Goal: Information Seeking & Learning: Learn about a topic

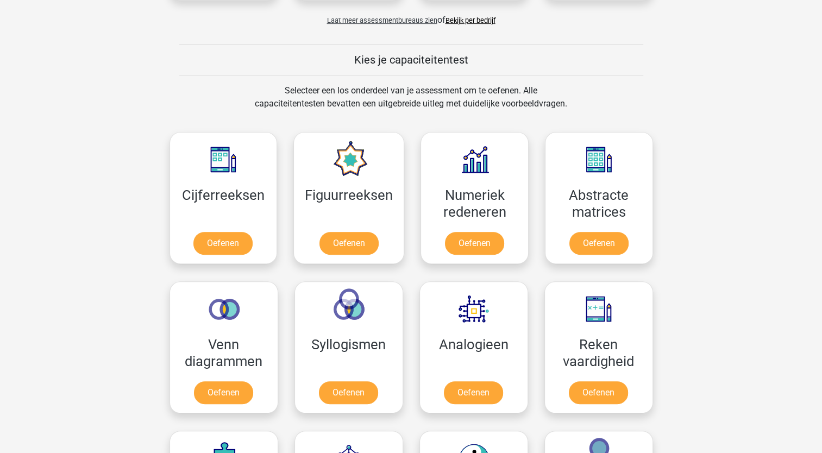
scroll to position [396, 0]
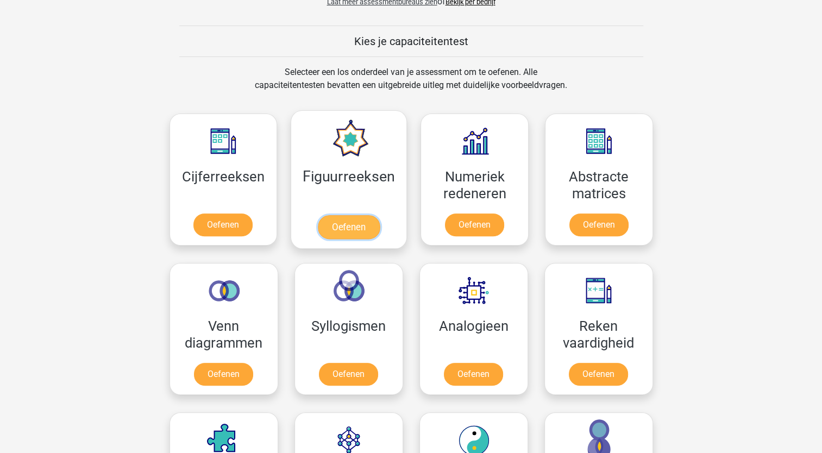
click at [364, 230] on link "Oefenen" at bounding box center [349, 227] width 62 height 24
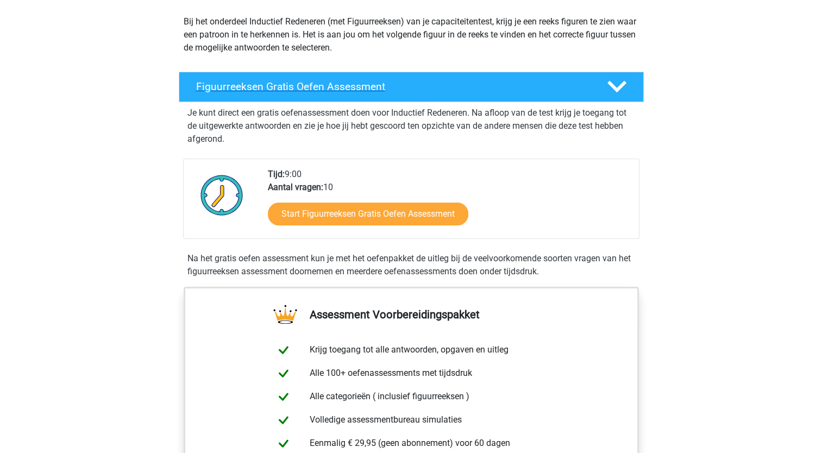
scroll to position [109, 0]
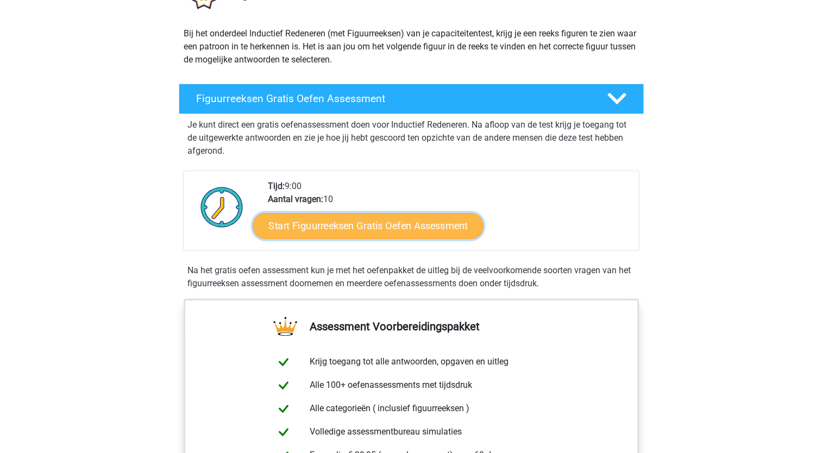
click at [376, 228] on link "Start Figuurreeksen Gratis Oefen Assessment" at bounding box center [367, 225] width 230 height 26
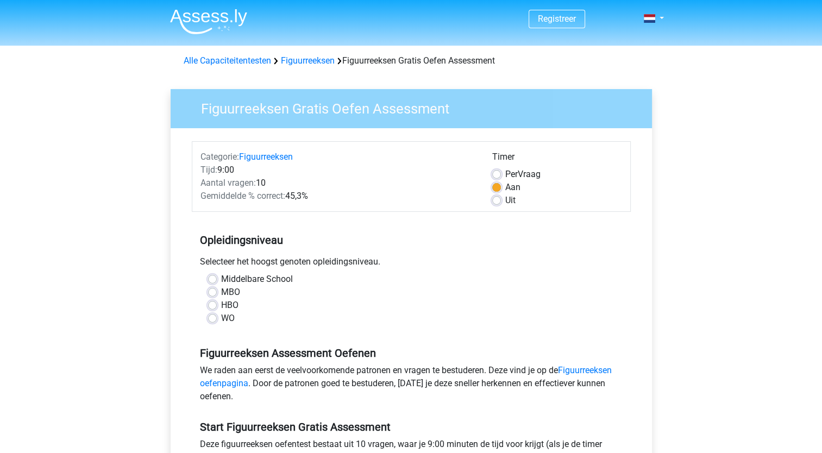
click at [221, 304] on label "HBO" at bounding box center [229, 305] width 17 height 13
click at [213, 304] on input "HBO" at bounding box center [212, 304] width 9 height 11
radio input "true"
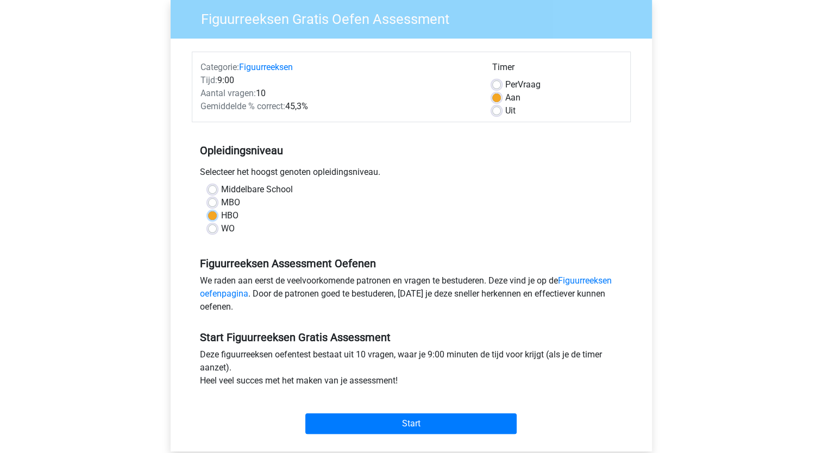
scroll to position [109, 0]
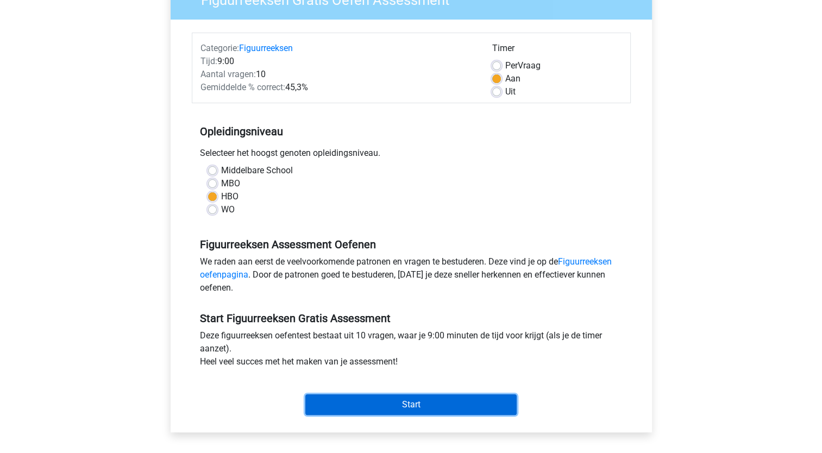
click at [411, 403] on input "Start" at bounding box center [410, 404] width 211 height 21
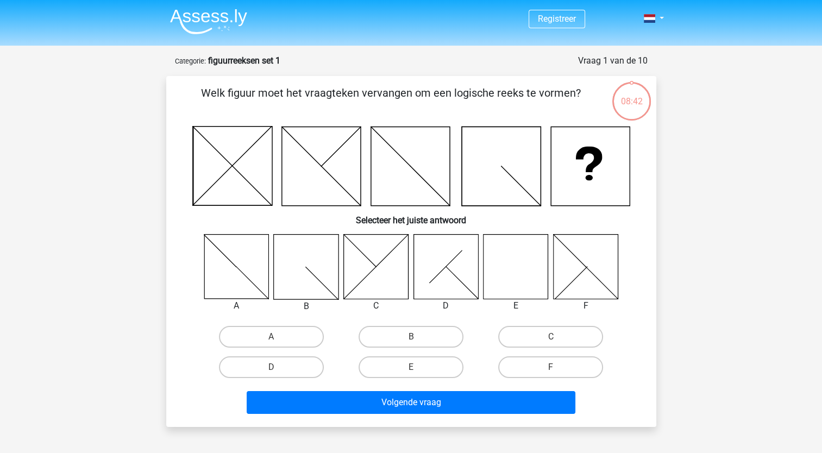
click at [515, 266] on icon at bounding box center [515, 266] width 65 height 65
click at [415, 369] on input "E" at bounding box center [414, 370] width 7 height 7
radio input "true"
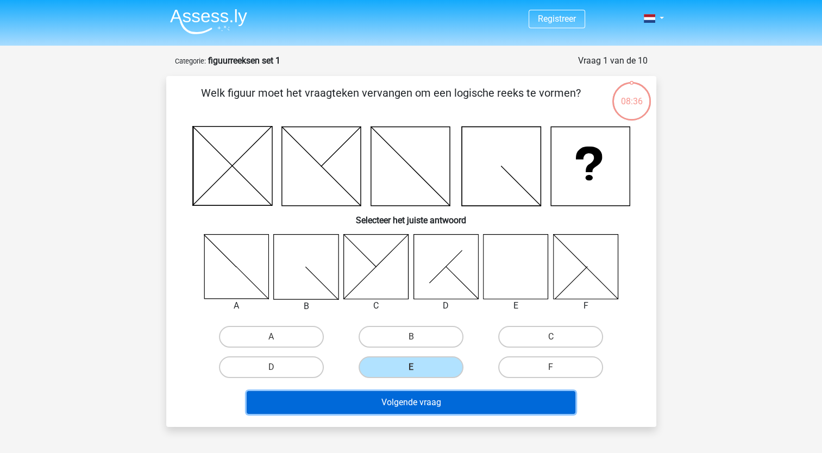
click at [415, 402] on button "Volgende vraag" at bounding box center [411, 402] width 329 height 23
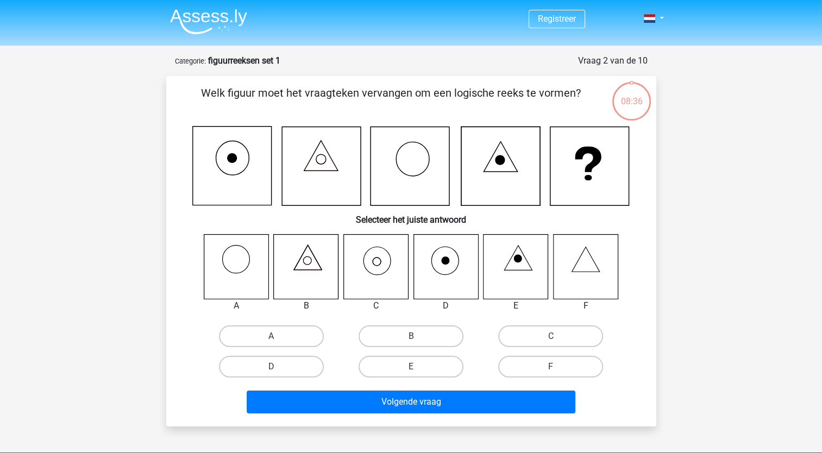
scroll to position [54, 0]
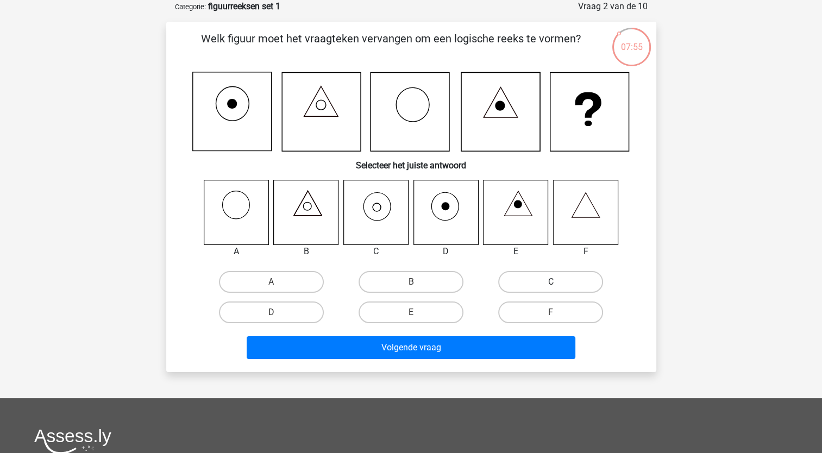
click at [534, 281] on label "C" at bounding box center [550, 282] width 105 height 22
click at [551, 282] on input "C" at bounding box center [554, 285] width 7 height 7
radio input "true"
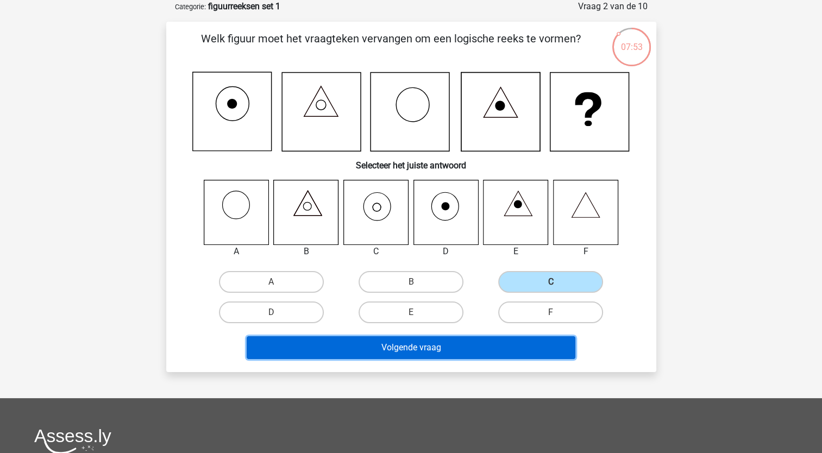
click at [434, 351] on button "Volgende vraag" at bounding box center [411, 347] width 329 height 23
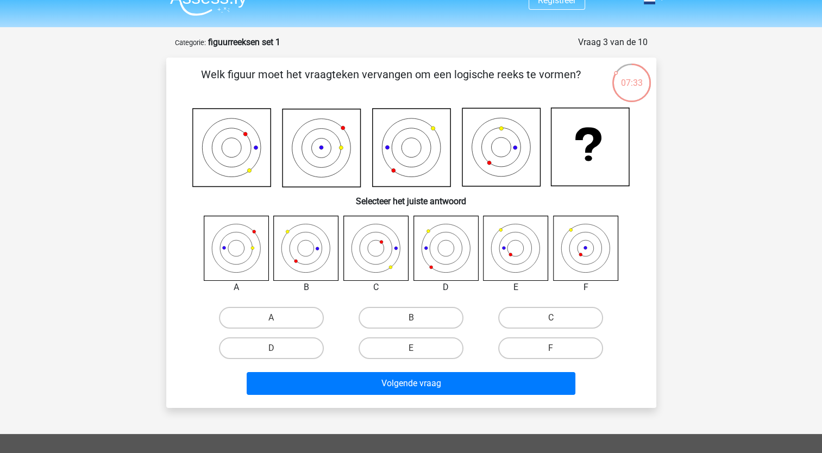
scroll to position [0, 0]
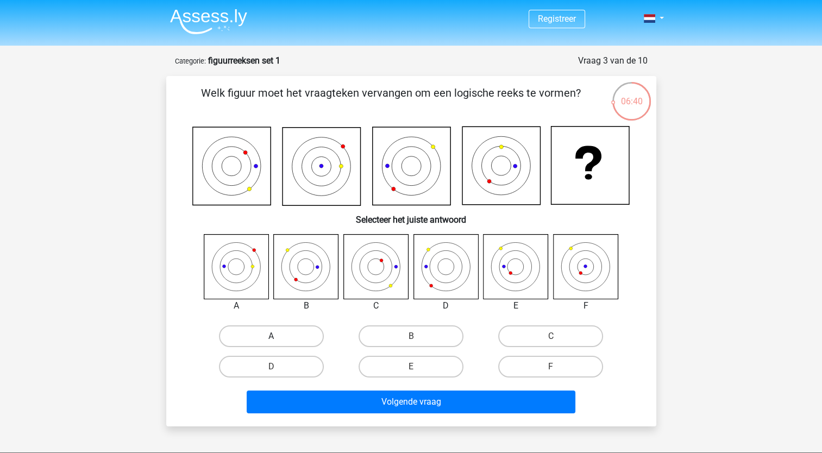
click at [290, 334] on label "A" at bounding box center [271, 336] width 105 height 22
click at [278, 336] on input "A" at bounding box center [274, 339] width 7 height 7
radio input "true"
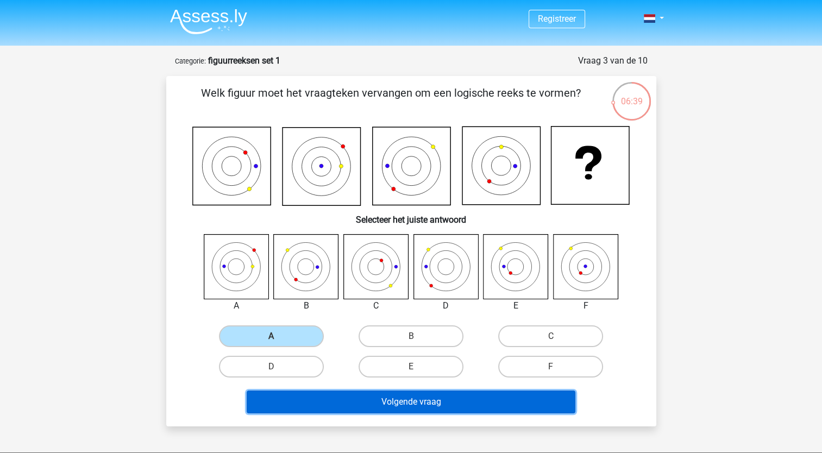
click at [424, 402] on button "Volgende vraag" at bounding box center [411, 401] width 329 height 23
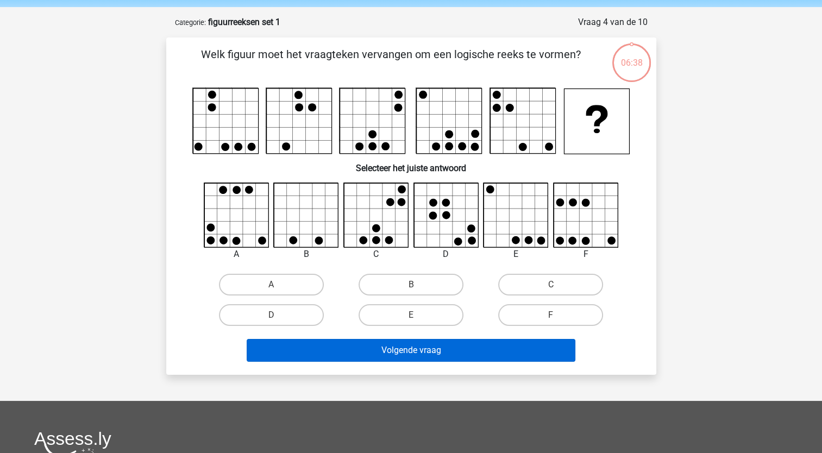
scroll to position [54, 0]
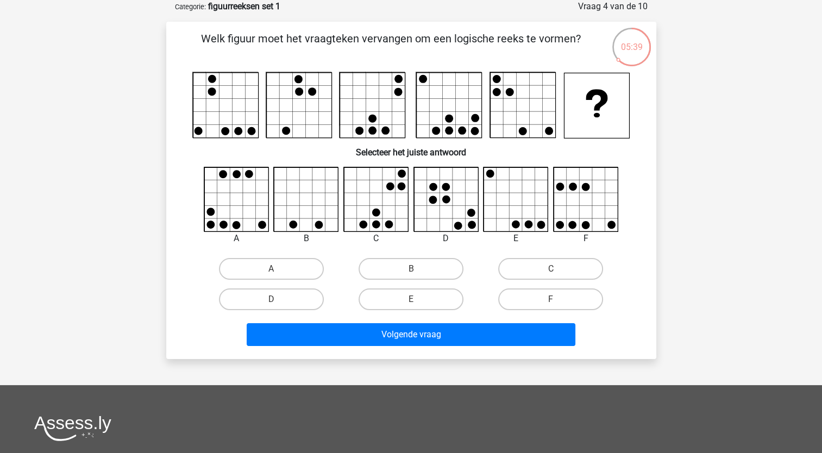
click at [237, 199] on icon at bounding box center [236, 199] width 65 height 65
click at [263, 269] on label "A" at bounding box center [271, 269] width 105 height 22
click at [271, 269] on input "A" at bounding box center [274, 272] width 7 height 7
radio input "true"
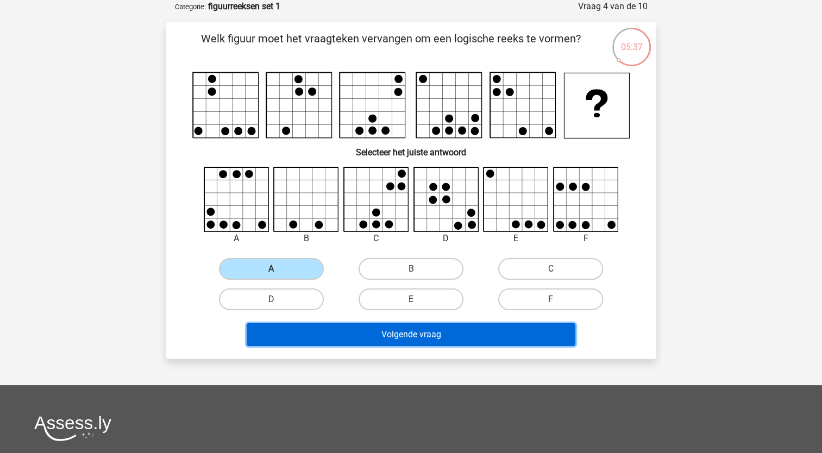
click at [402, 336] on button "Volgende vraag" at bounding box center [411, 334] width 329 height 23
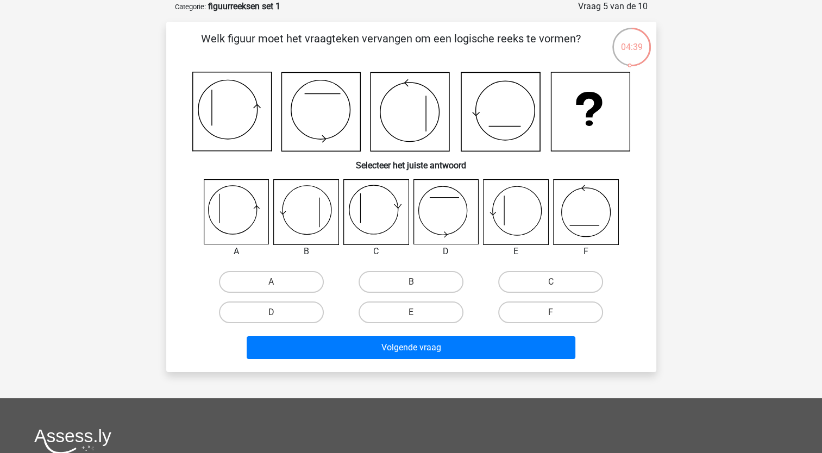
click at [237, 212] on icon at bounding box center [236, 212] width 65 height 65
click at [275, 283] on input "A" at bounding box center [274, 285] width 7 height 7
radio input "true"
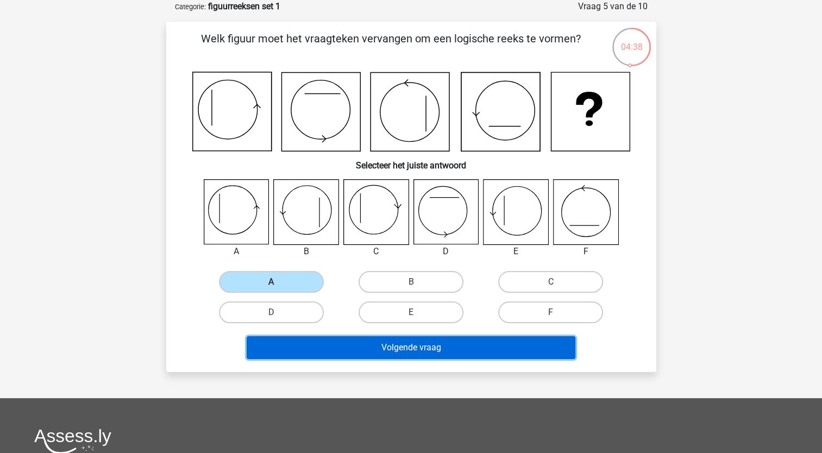
click at [401, 346] on button "Volgende vraag" at bounding box center [411, 347] width 329 height 23
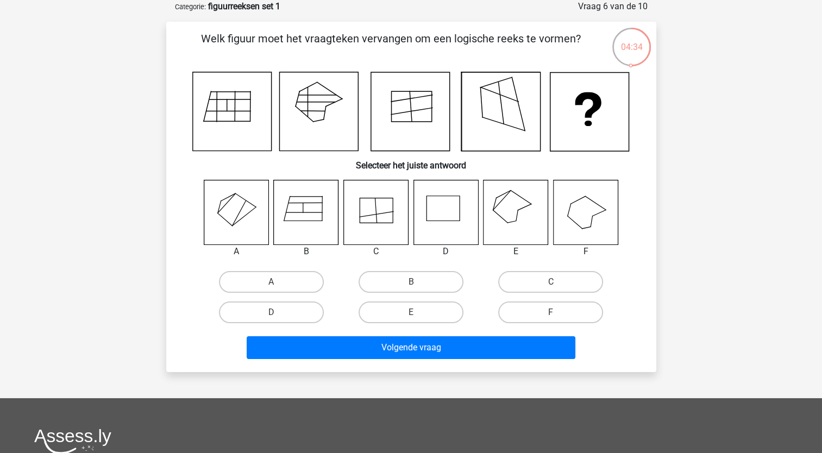
scroll to position [0, 0]
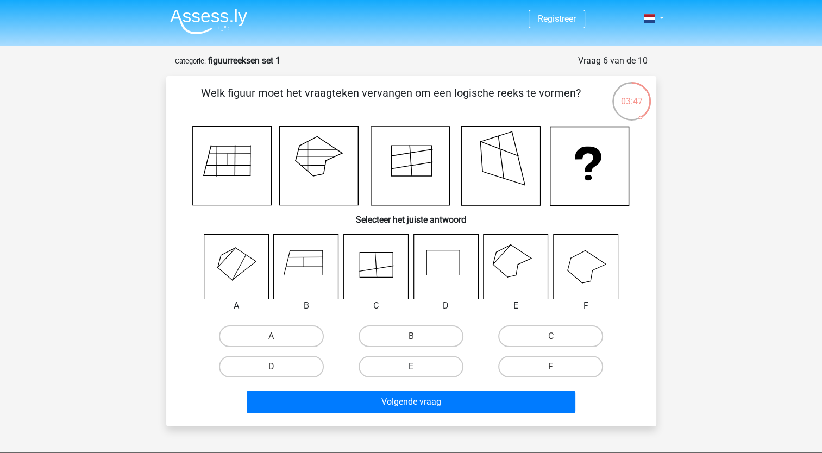
click at [398, 366] on label "E" at bounding box center [410, 367] width 105 height 22
click at [411, 367] on input "E" at bounding box center [414, 370] width 7 height 7
radio input "true"
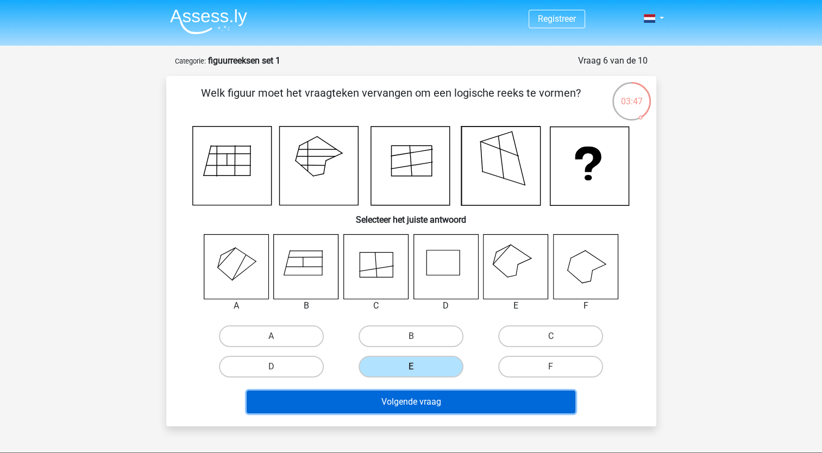
click at [401, 403] on button "Volgende vraag" at bounding box center [411, 401] width 329 height 23
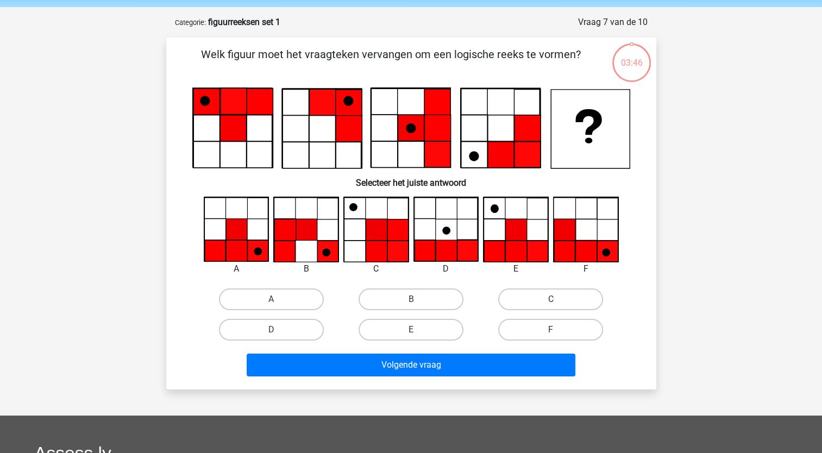
scroll to position [54, 0]
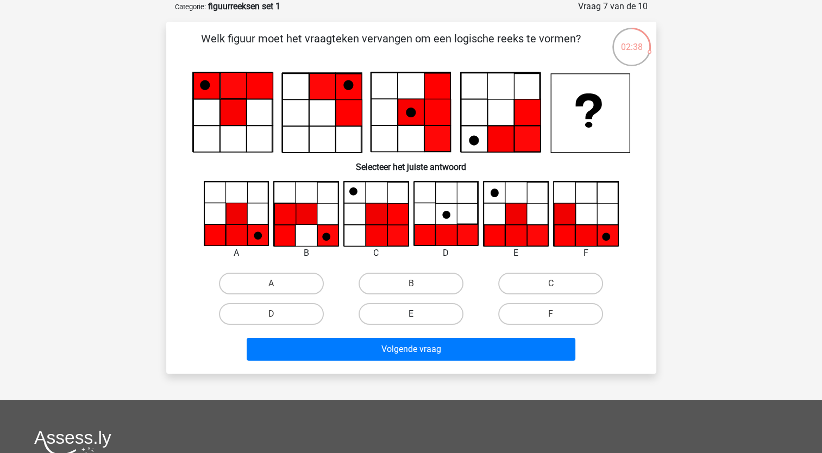
click at [418, 313] on label "E" at bounding box center [410, 314] width 105 height 22
click at [418, 314] on input "E" at bounding box center [414, 317] width 7 height 7
radio input "true"
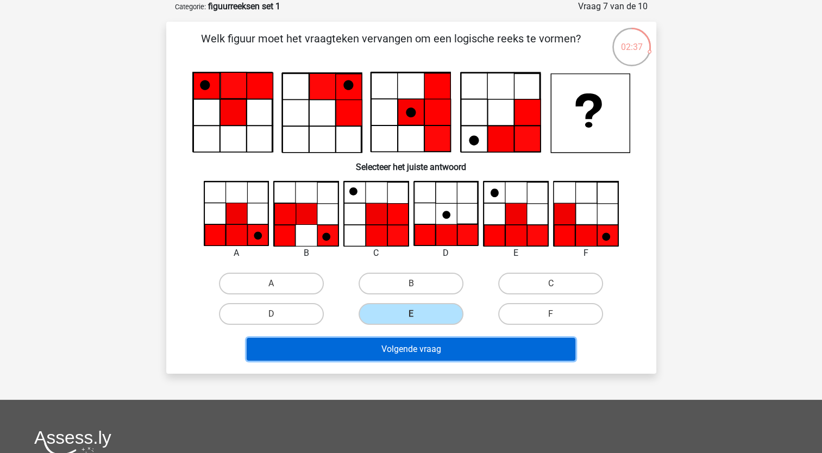
click at [412, 353] on button "Volgende vraag" at bounding box center [411, 349] width 329 height 23
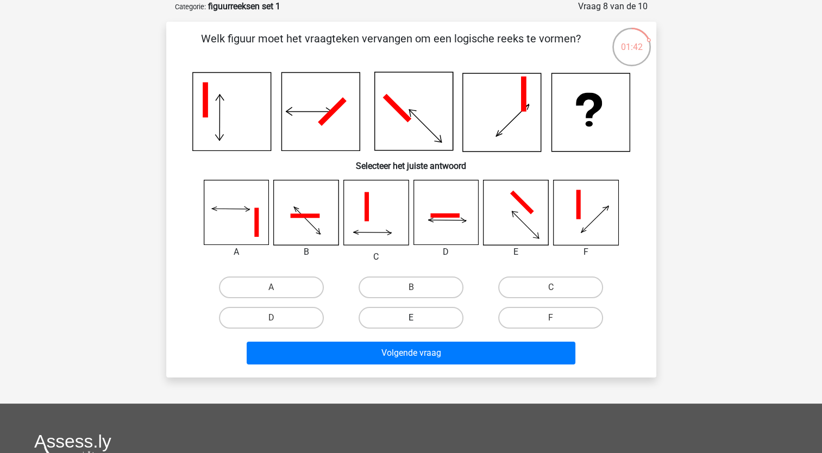
click at [413, 314] on label "E" at bounding box center [410, 318] width 105 height 22
click at [413, 318] on input "E" at bounding box center [414, 321] width 7 height 7
radio input "true"
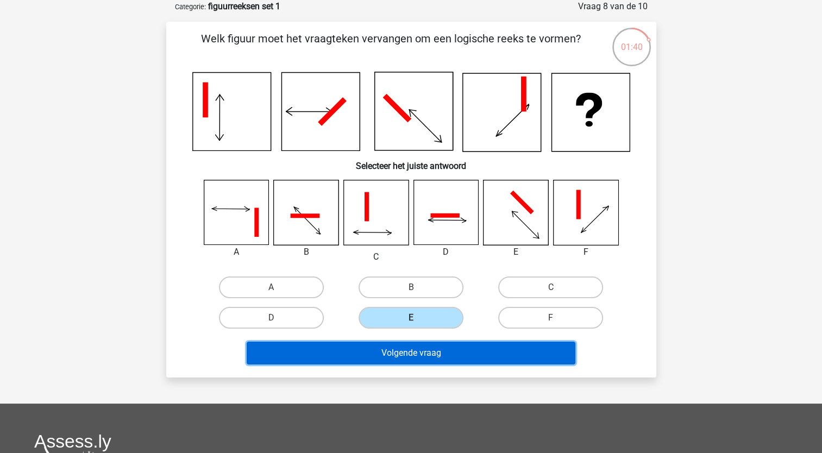
click at [416, 352] on button "Volgende vraag" at bounding box center [411, 353] width 329 height 23
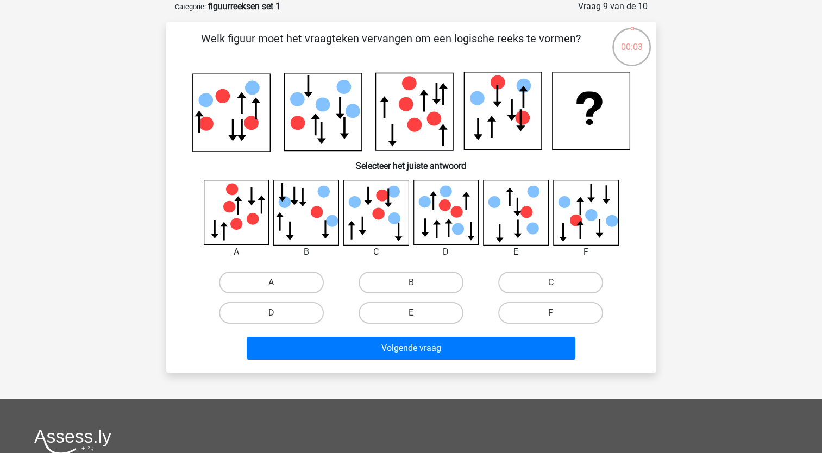
click at [530, 218] on icon at bounding box center [515, 212] width 65 height 65
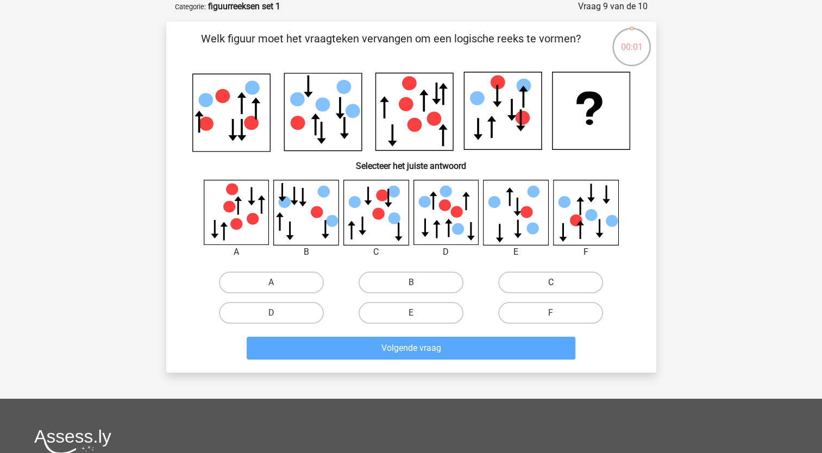
click at [541, 281] on label "C" at bounding box center [550, 283] width 105 height 22
click at [551, 282] on input "C" at bounding box center [554, 285] width 7 height 7
radio input "true"
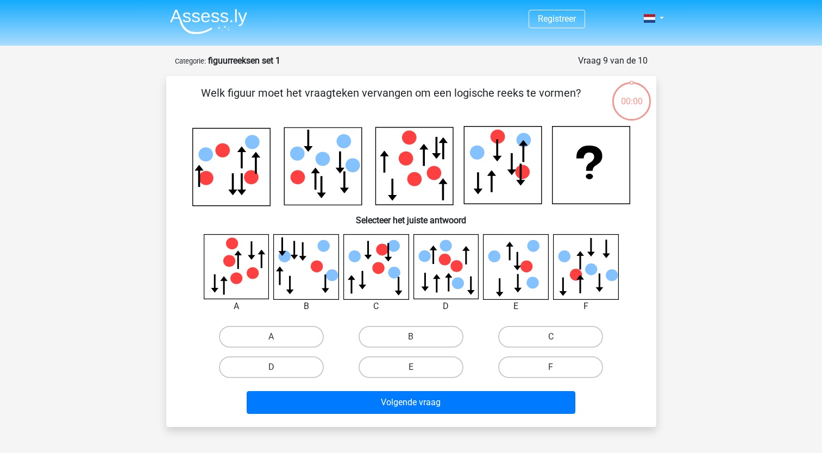
scroll to position [54, 0]
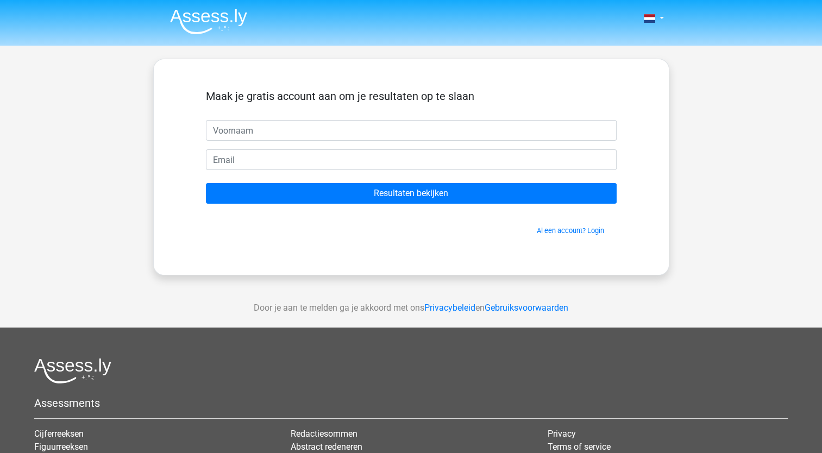
click at [223, 129] on input "text" at bounding box center [411, 130] width 411 height 21
type input "[PERSON_NAME]"
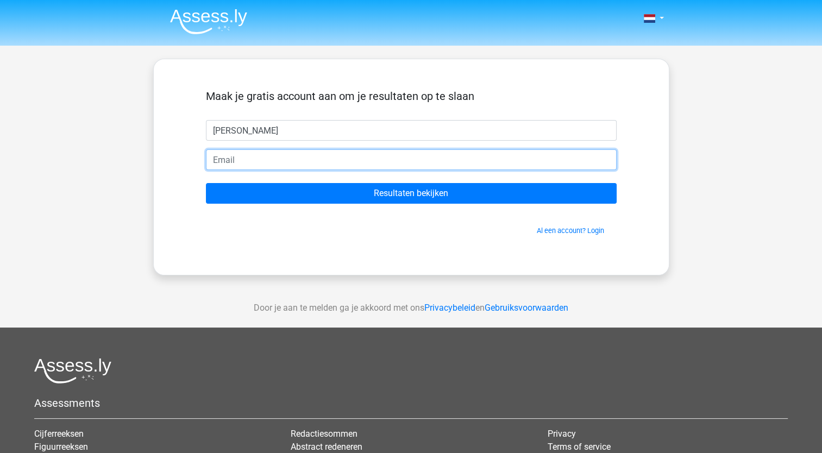
click at [238, 159] on input "email" at bounding box center [411, 159] width 411 height 21
type input "[EMAIL_ADDRESS][DOMAIN_NAME]"
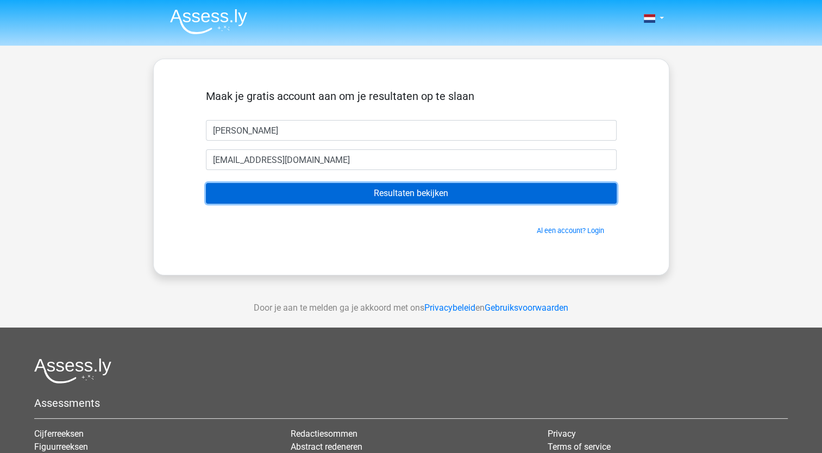
click at [407, 194] on input "Resultaten bekijken" at bounding box center [411, 193] width 411 height 21
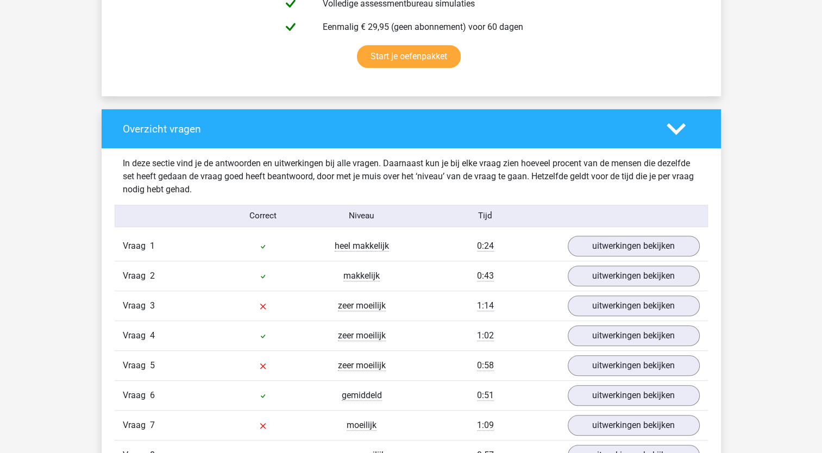
scroll to position [760, 0]
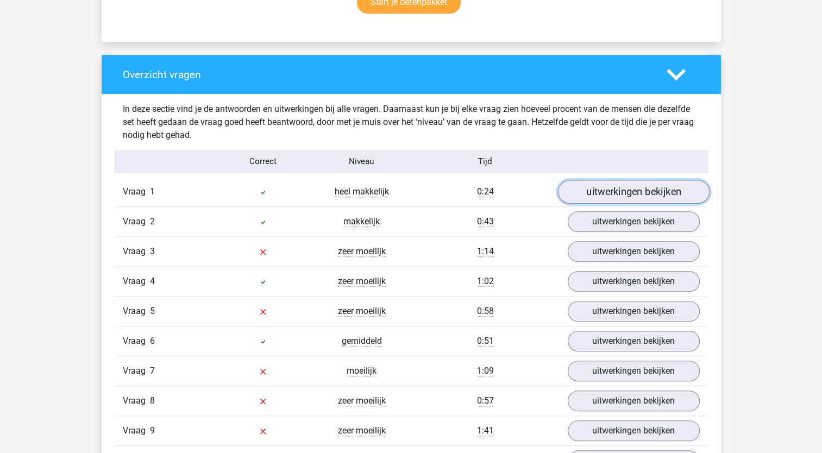
click at [626, 191] on link "uitwerkingen bekijken" at bounding box center [632, 192] width 151 height 24
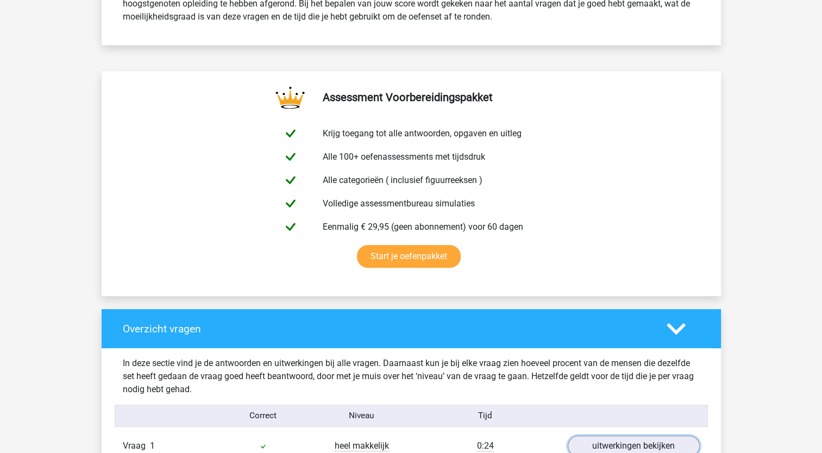
scroll to position [597, 0]
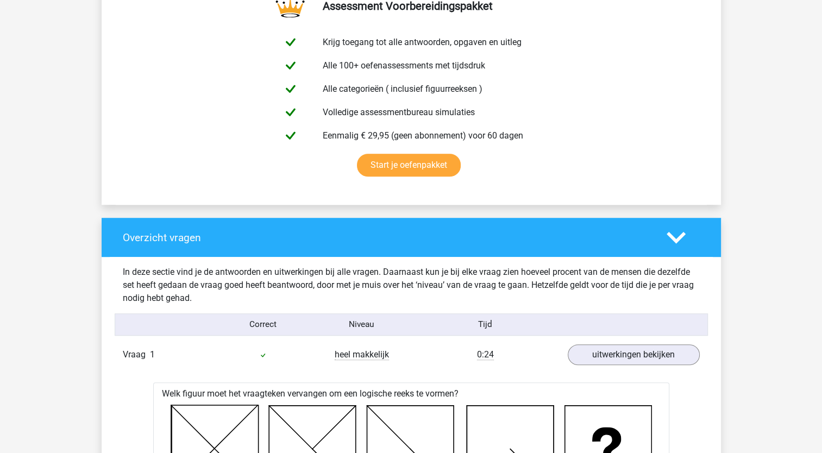
click at [673, 238] on polygon at bounding box center [675, 237] width 19 height 12
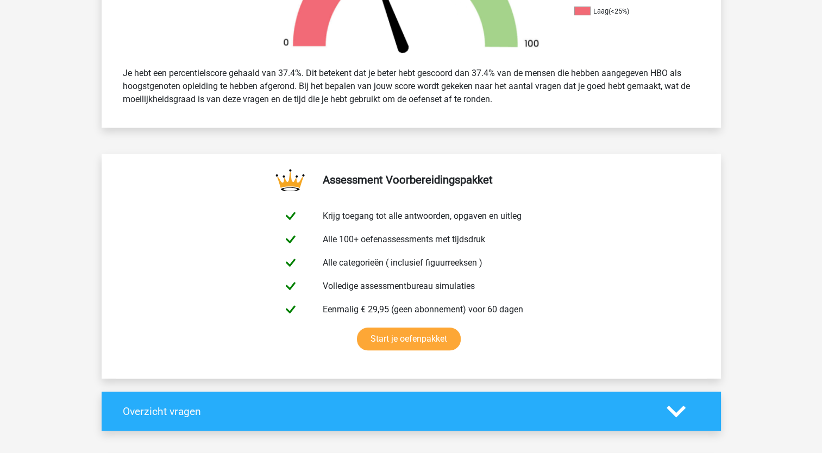
scroll to position [489, 0]
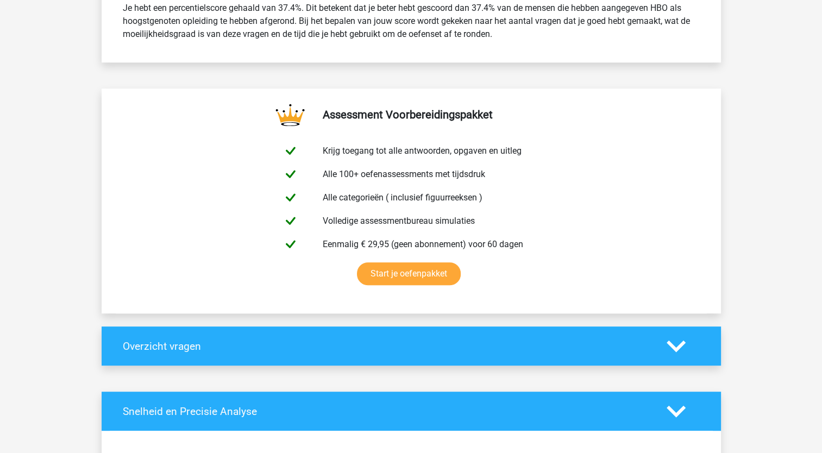
click at [678, 343] on icon at bounding box center [675, 346] width 19 height 19
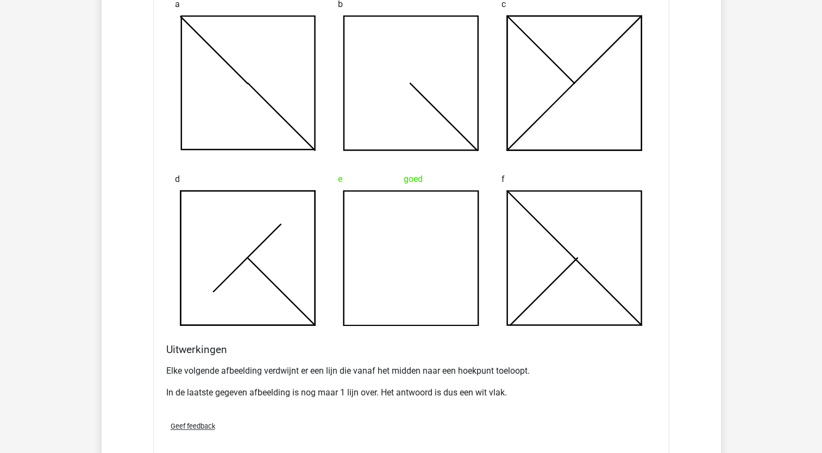
scroll to position [1303, 0]
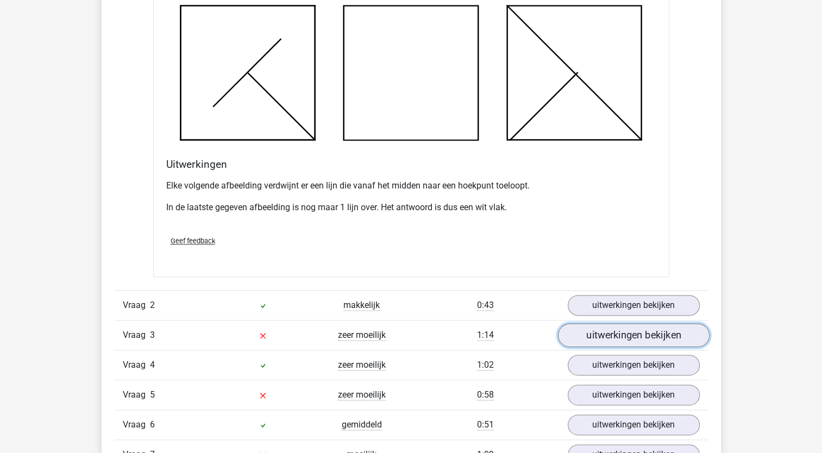
click at [616, 333] on link "uitwerkingen bekijken" at bounding box center [632, 336] width 151 height 24
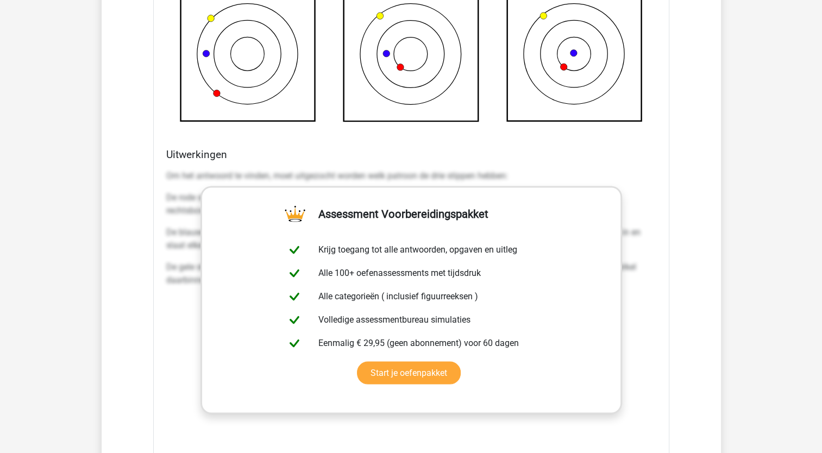
scroll to position [2009, 0]
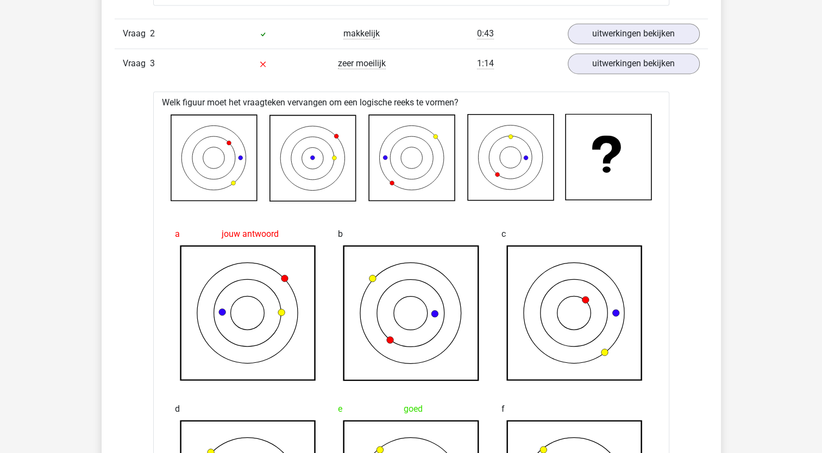
scroll to position [1520, 0]
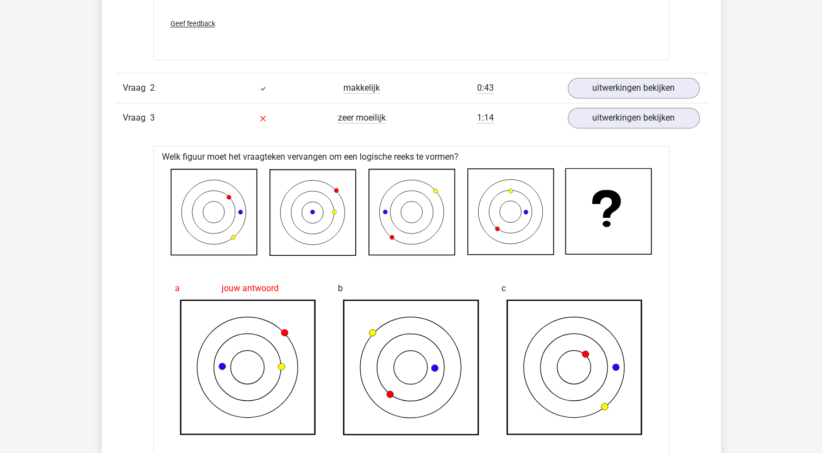
click at [126, 147] on div "Vraag 1 heel makkelijk 0:24 uitwerkingen bekijken Welk figuur moet het vraagtek…" at bounding box center [411, 334] width 577 height 1834
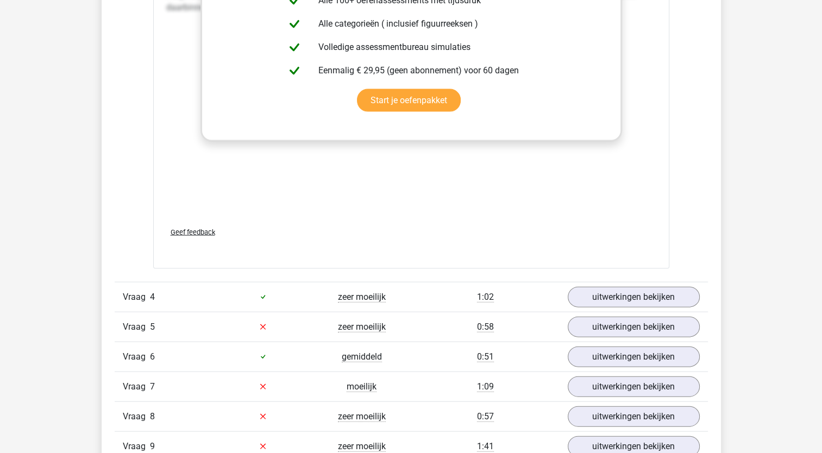
scroll to position [2335, 0]
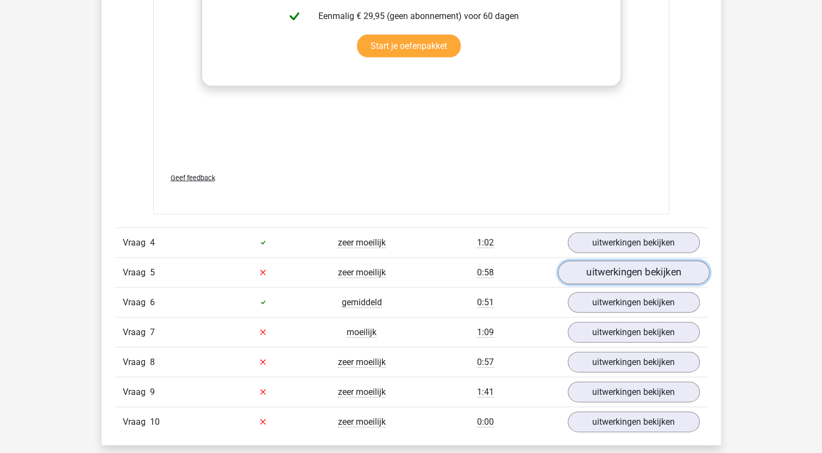
click at [613, 271] on link "uitwerkingen bekijken" at bounding box center [632, 273] width 151 height 24
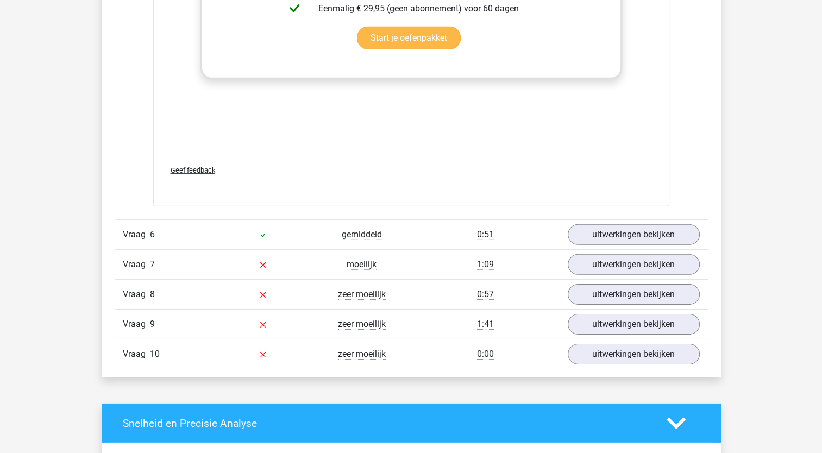
scroll to position [3312, 0]
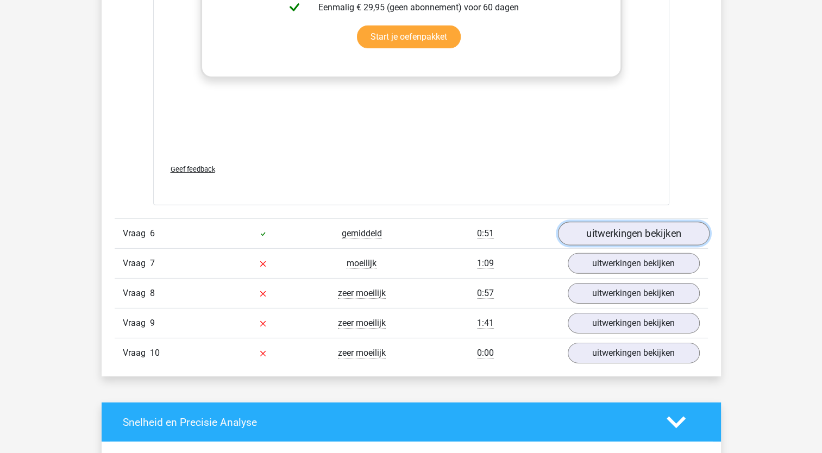
click at [628, 231] on link "uitwerkingen bekijken" at bounding box center [632, 234] width 151 height 24
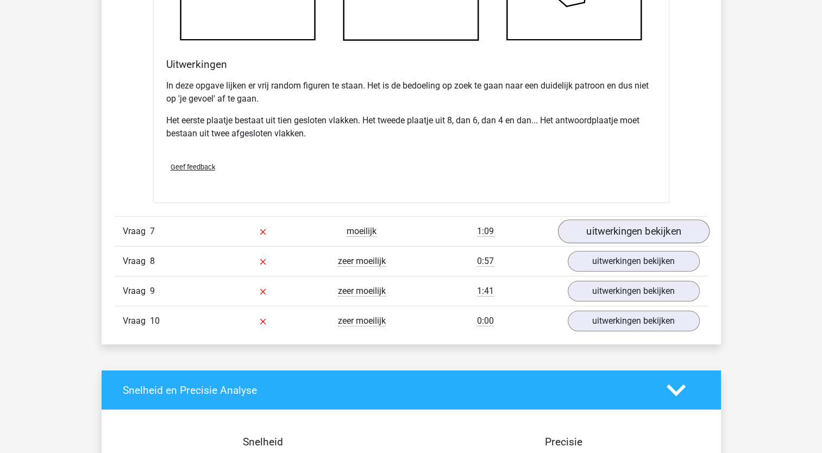
scroll to position [4018, 0]
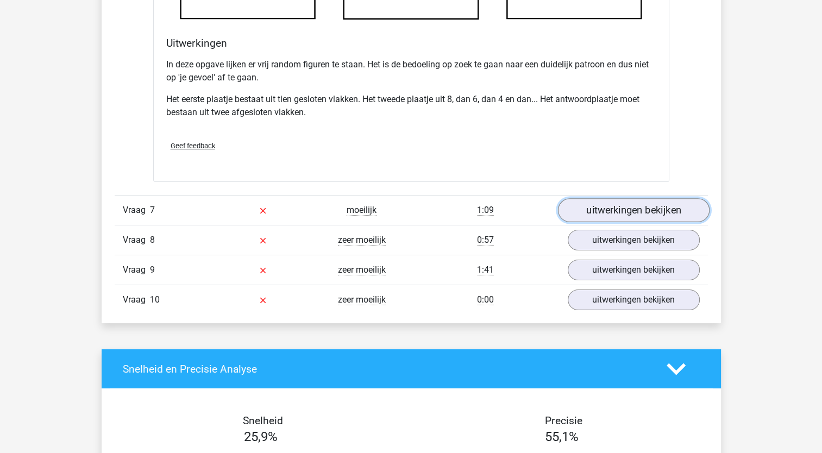
click at [627, 210] on link "uitwerkingen bekijken" at bounding box center [632, 211] width 151 height 24
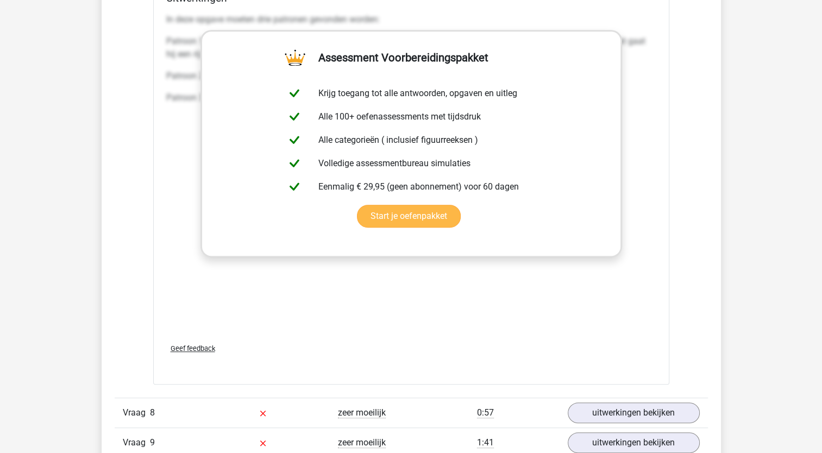
scroll to position [4833, 0]
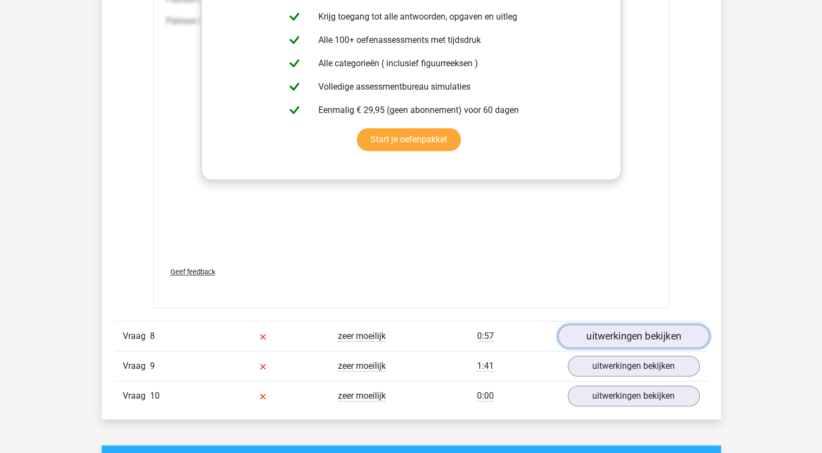
click at [649, 336] on link "uitwerkingen bekijken" at bounding box center [632, 336] width 151 height 24
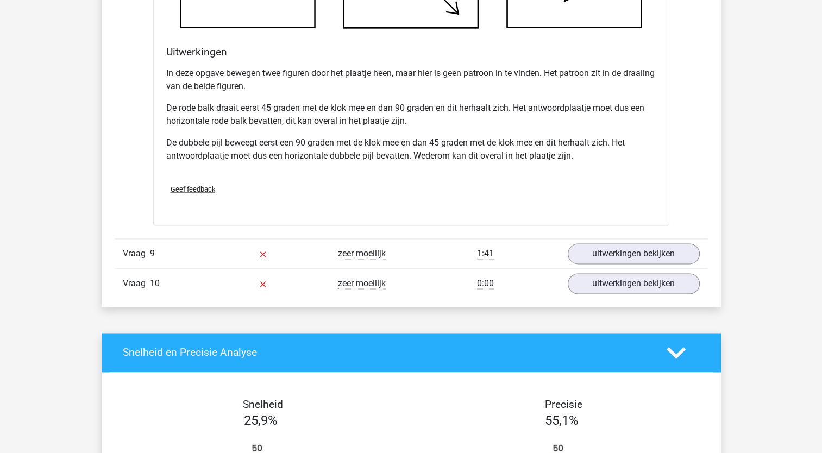
scroll to position [5647, 0]
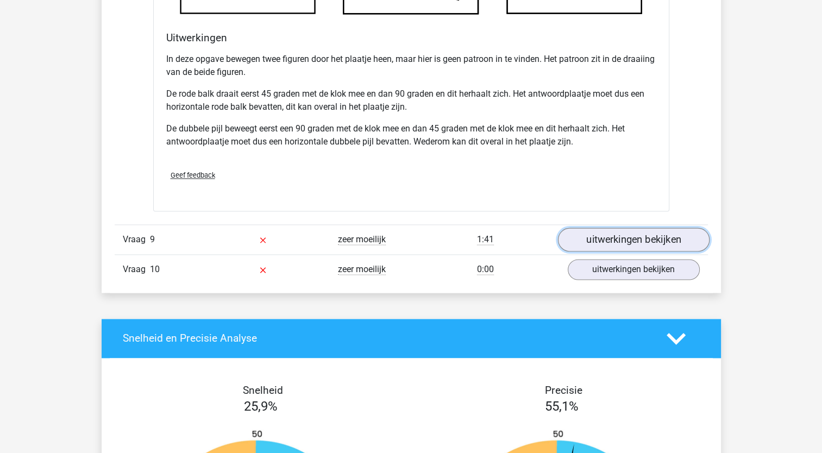
click at [641, 237] on link "uitwerkingen bekijken" at bounding box center [632, 240] width 151 height 24
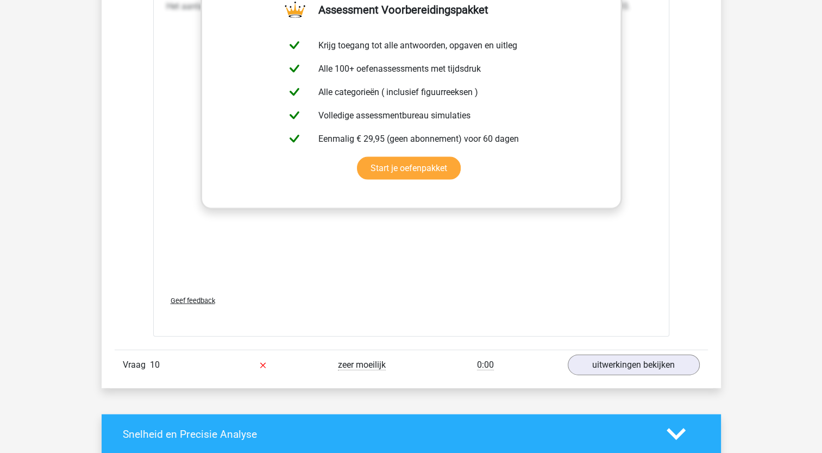
scroll to position [6462, 0]
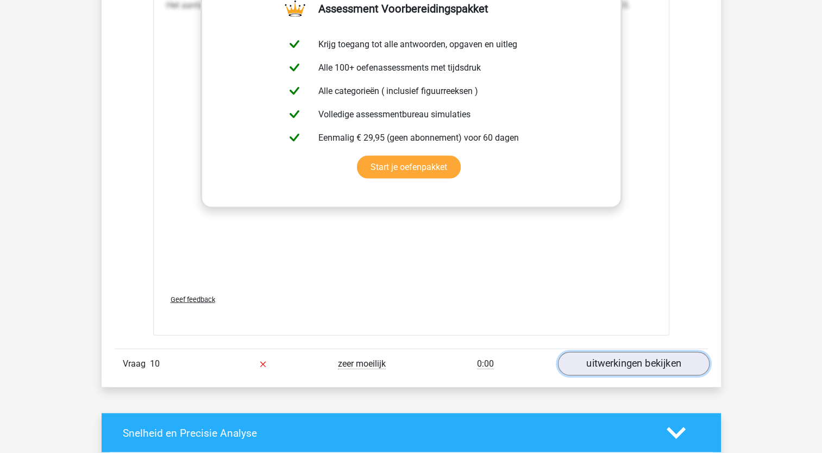
click at [637, 358] on link "uitwerkingen bekijken" at bounding box center [632, 364] width 151 height 24
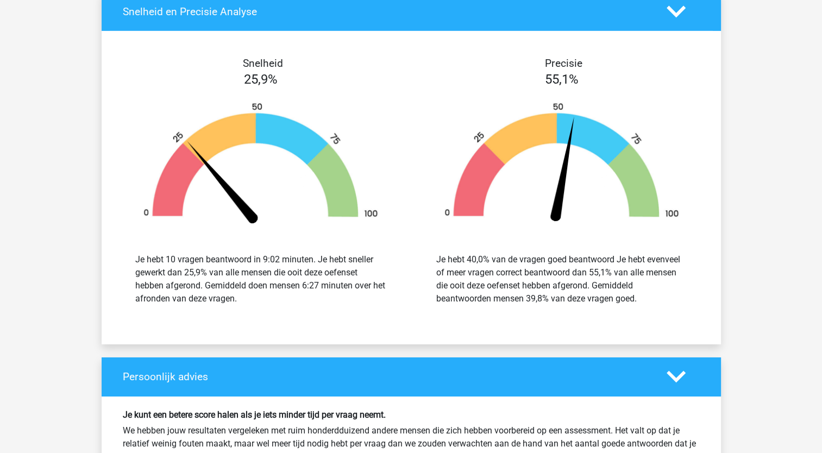
scroll to position [7602, 0]
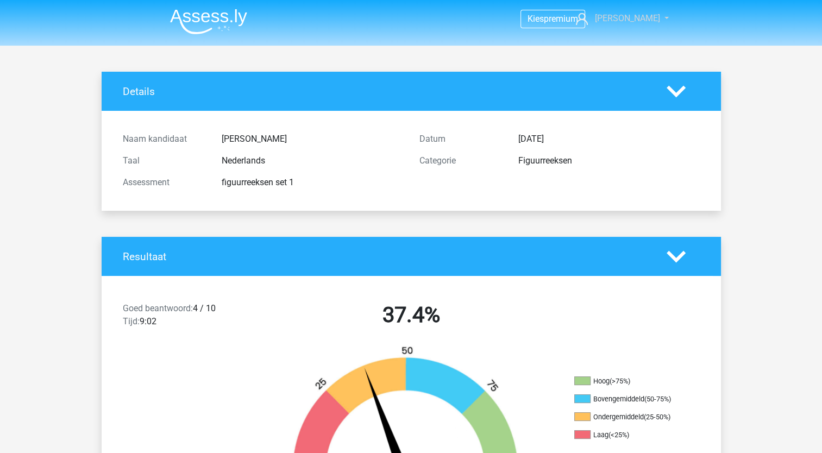
click at [639, 19] on span "[PERSON_NAME]" at bounding box center [626, 18] width 65 height 10
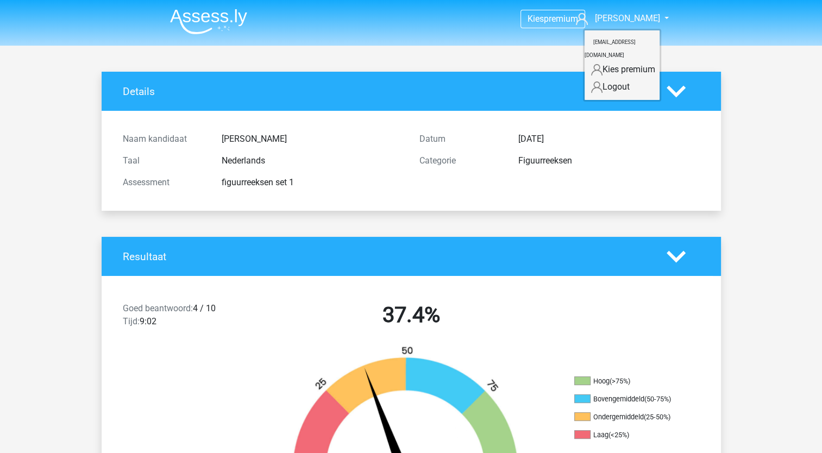
click at [431, 96] on h4 "Details" at bounding box center [386, 91] width 527 height 12
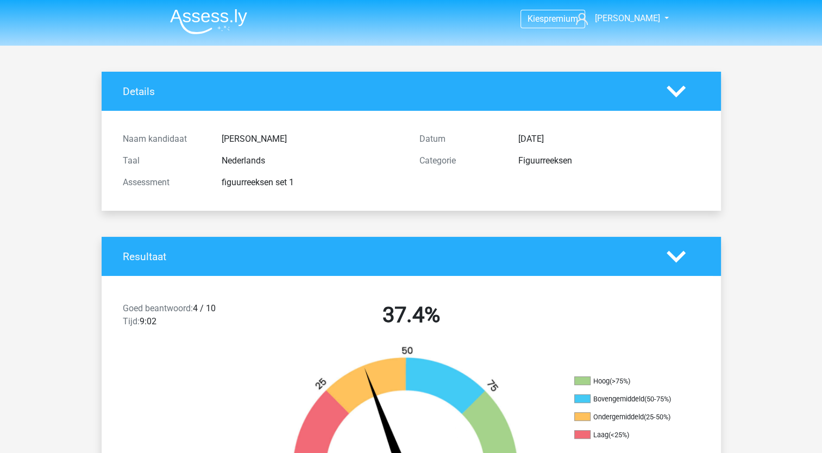
click at [208, 17] on img at bounding box center [208, 22] width 77 height 26
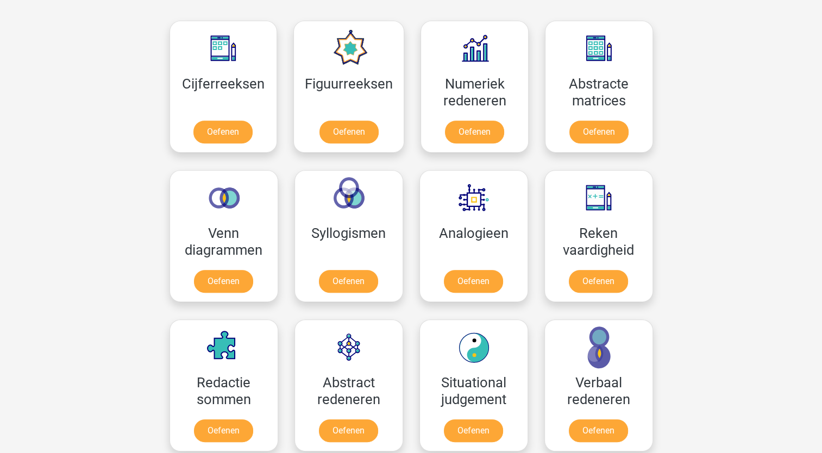
scroll to position [489, 0]
click at [470, 133] on link "Oefenen" at bounding box center [474, 134] width 62 height 24
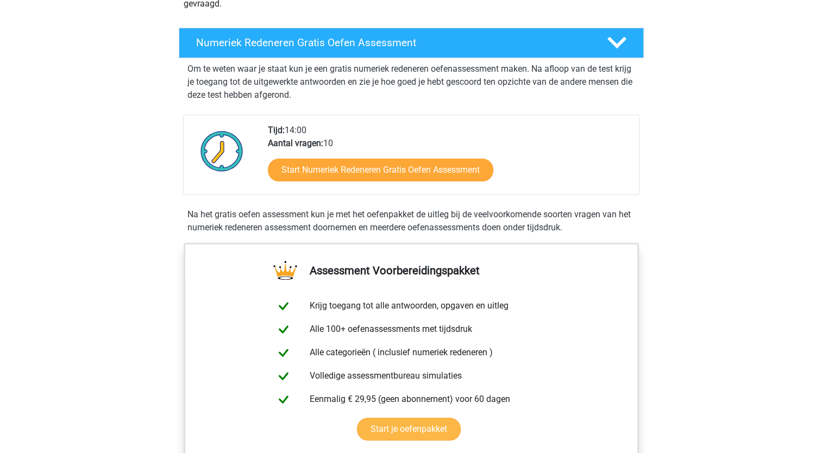
scroll to position [434, 0]
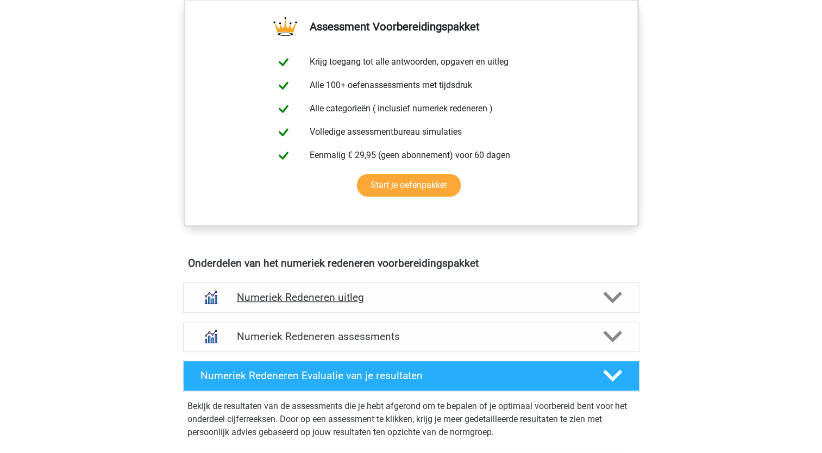
click at [612, 296] on icon at bounding box center [612, 297] width 19 height 19
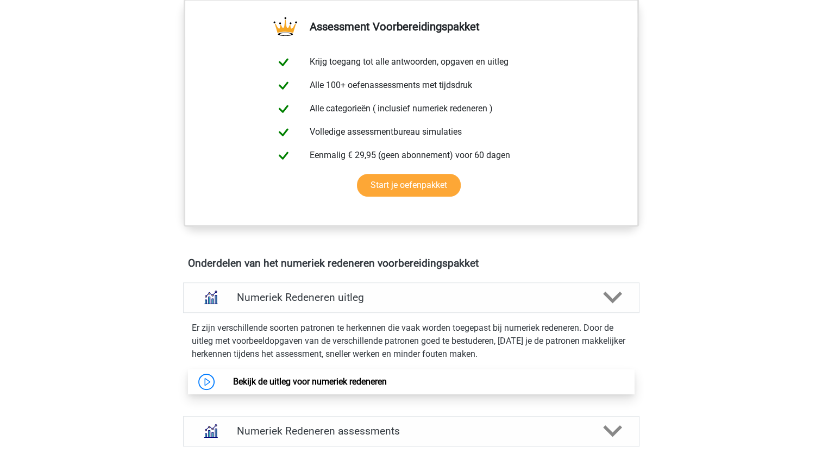
click at [351, 376] on link "Bekijk de uitleg voor numeriek redeneren" at bounding box center [310, 381] width 154 height 10
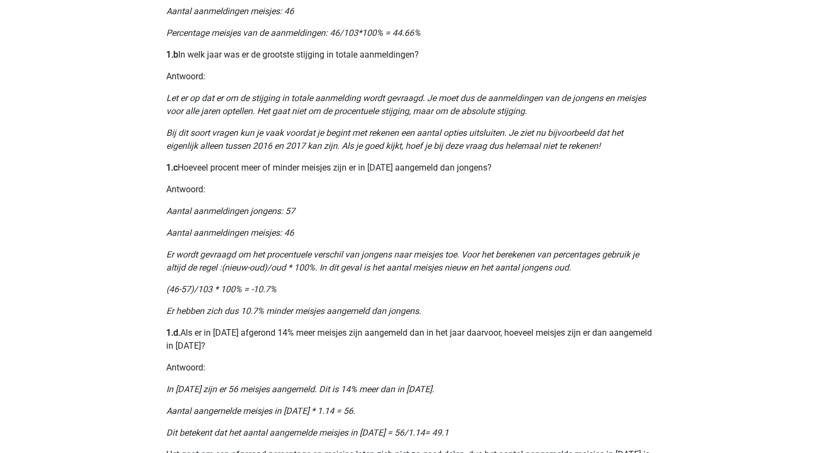
scroll to position [652, 0]
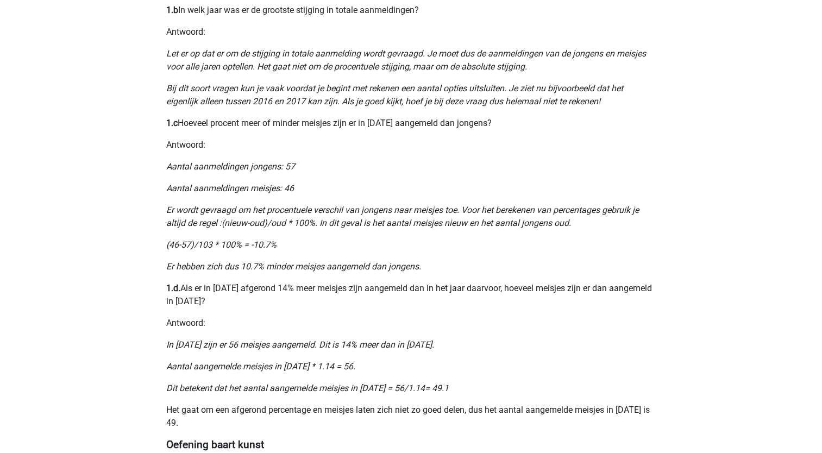
click at [363, 263] on icon "Er hebben zich dus 10.7% minder meisjes aangemeld dan jongens." at bounding box center [293, 266] width 255 height 10
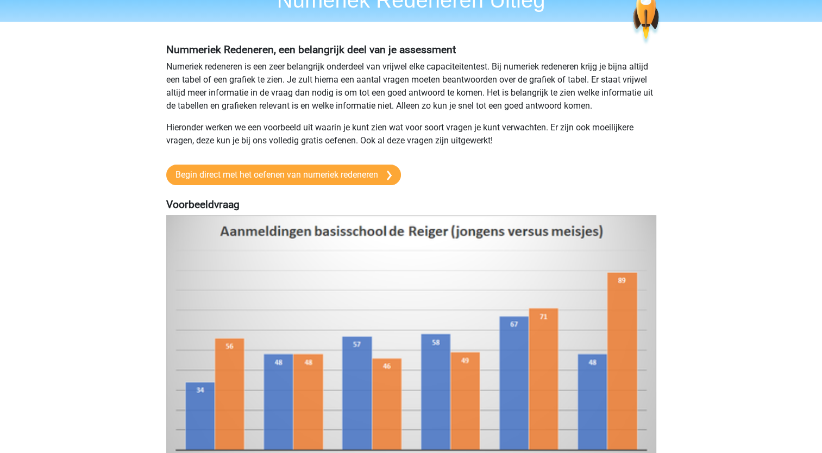
scroll to position [18, 0]
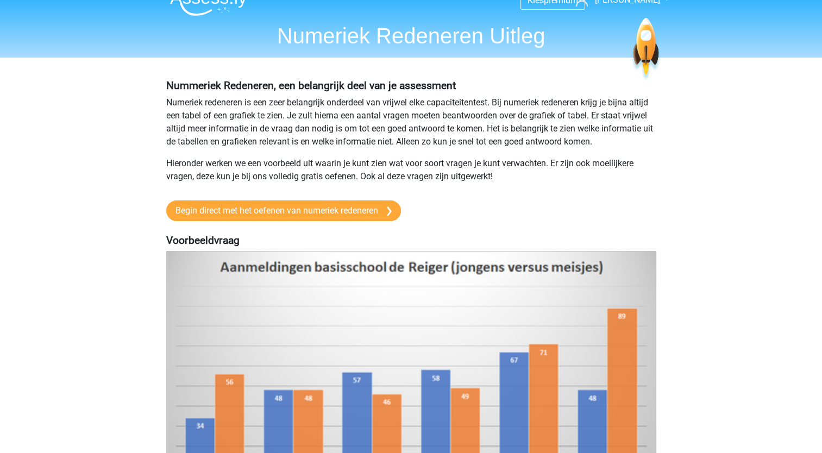
click at [344, 108] on p "Numeriek redeneren is een zeer belangrijk onderdeel van vrijwel elke capaciteit…" at bounding box center [411, 122] width 490 height 52
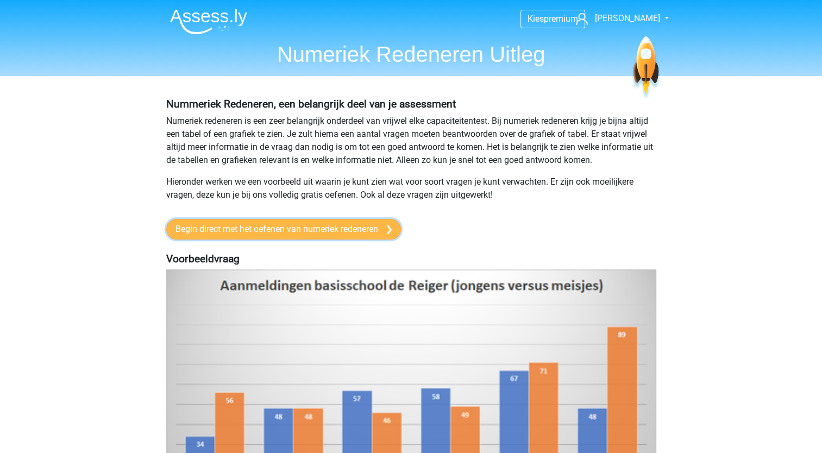
click at [348, 228] on link "Begin direct met het oefenen van numeriek redeneren" at bounding box center [283, 229] width 235 height 21
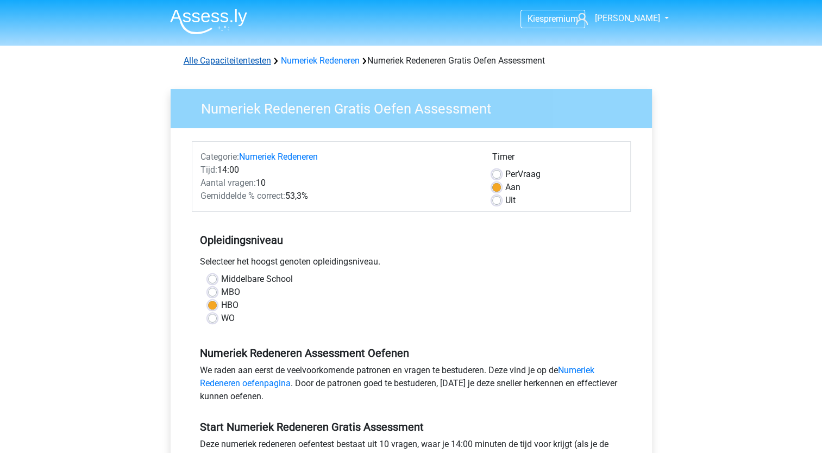
click at [254, 61] on link "Alle Capaciteitentesten" at bounding box center [227, 60] width 87 height 10
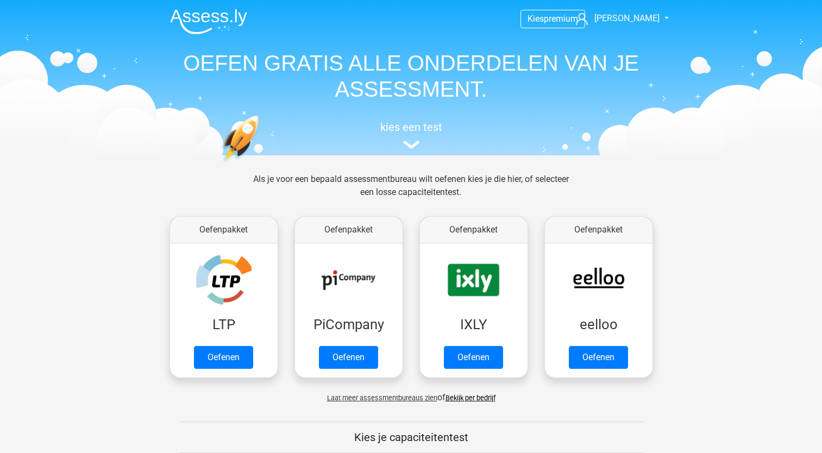
scroll to position [460, 0]
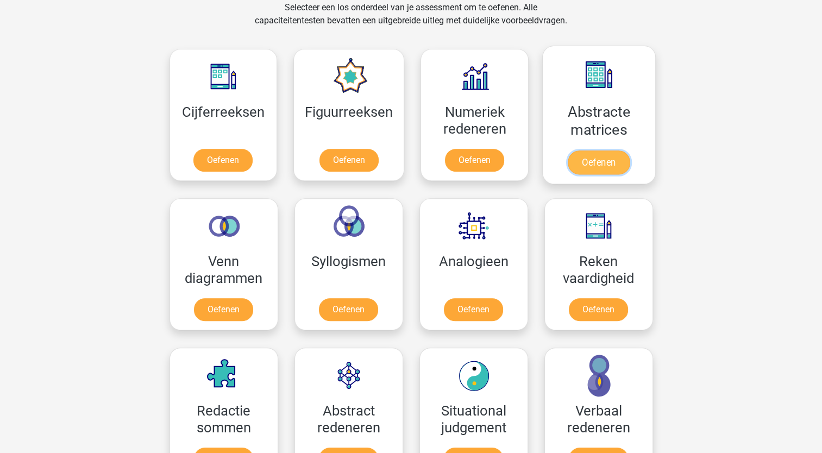
click at [592, 157] on link "Oefenen" at bounding box center [598, 162] width 62 height 24
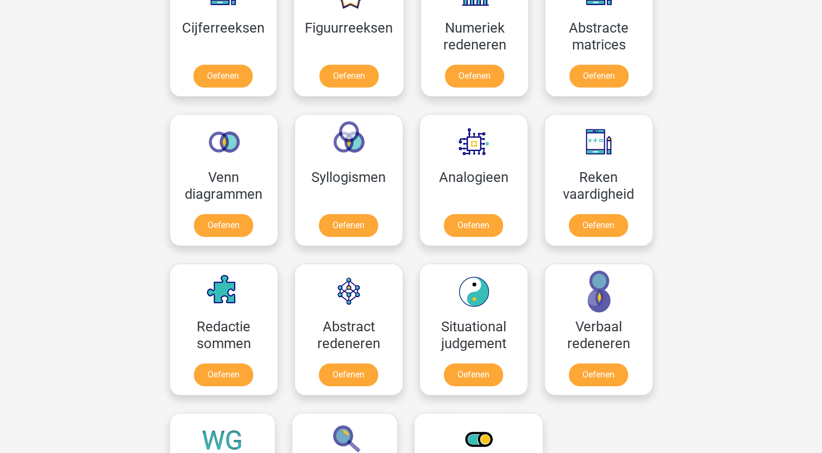
scroll to position [569, 0]
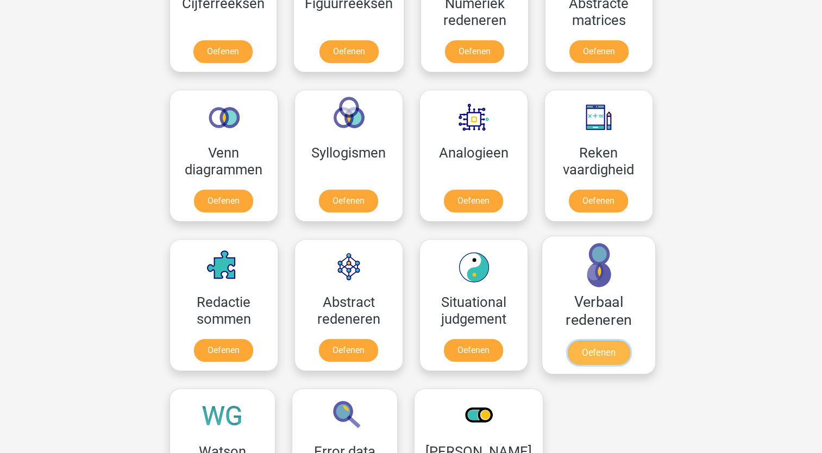
click at [596, 340] on link "Oefenen" at bounding box center [598, 352] width 62 height 24
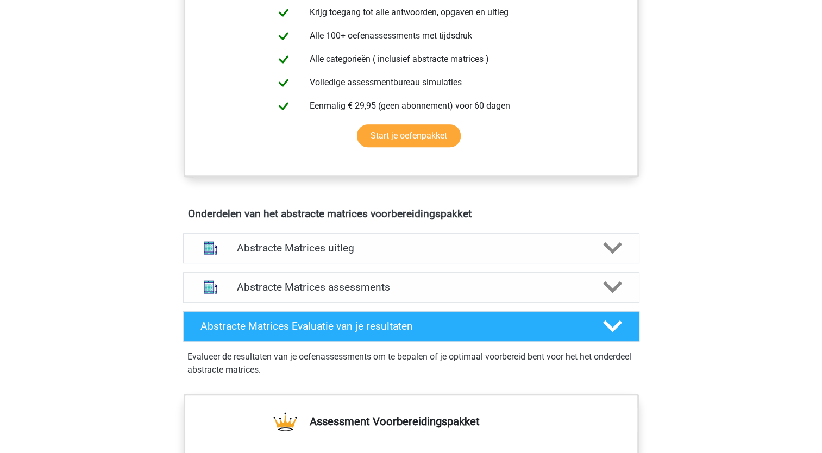
scroll to position [489, 0]
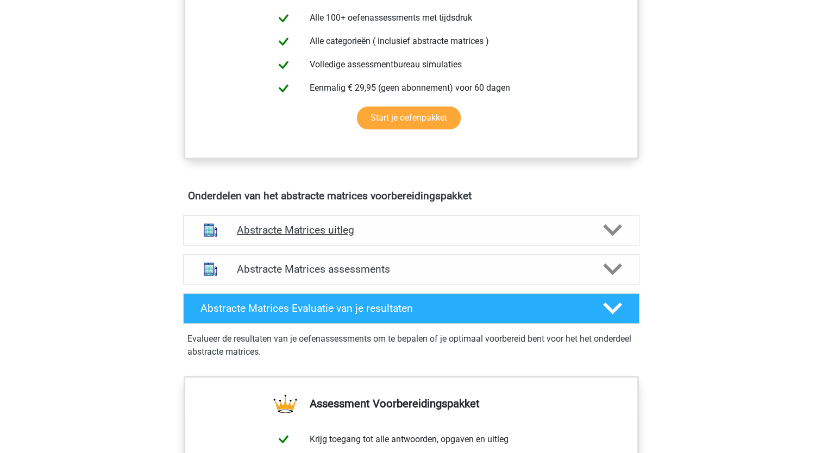
click at [618, 226] on polygon at bounding box center [612, 230] width 19 height 12
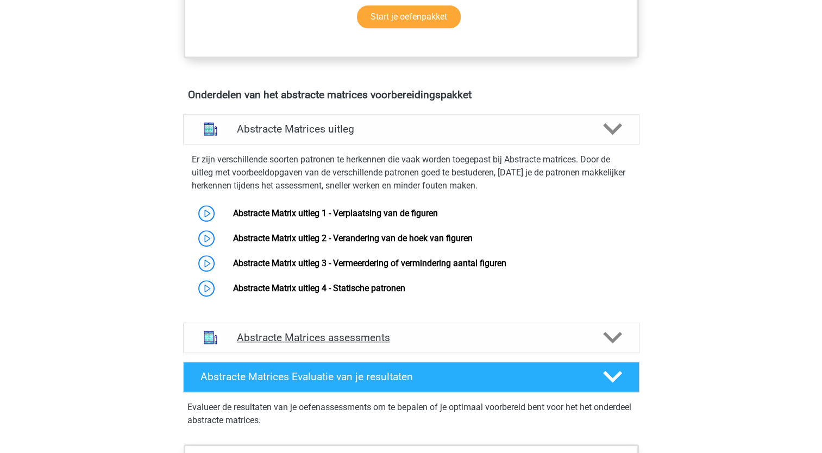
scroll to position [543, 0]
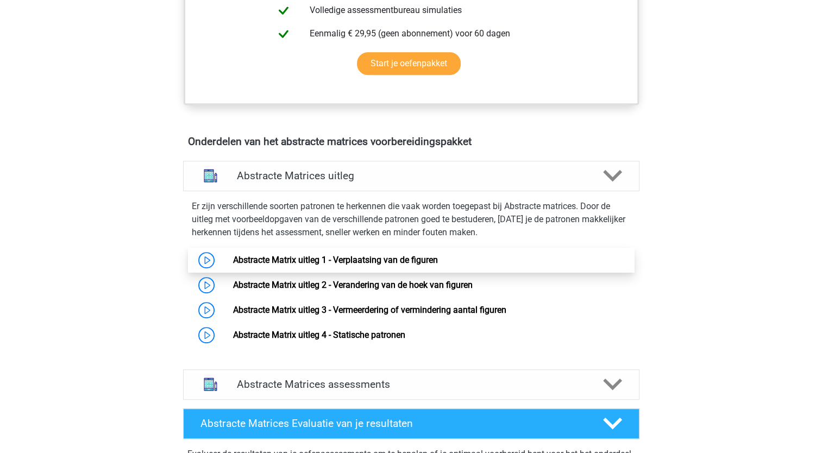
click at [233, 257] on link "Abstracte Matrix uitleg 1 - Verplaatsing van de figuren" at bounding box center [335, 260] width 205 height 10
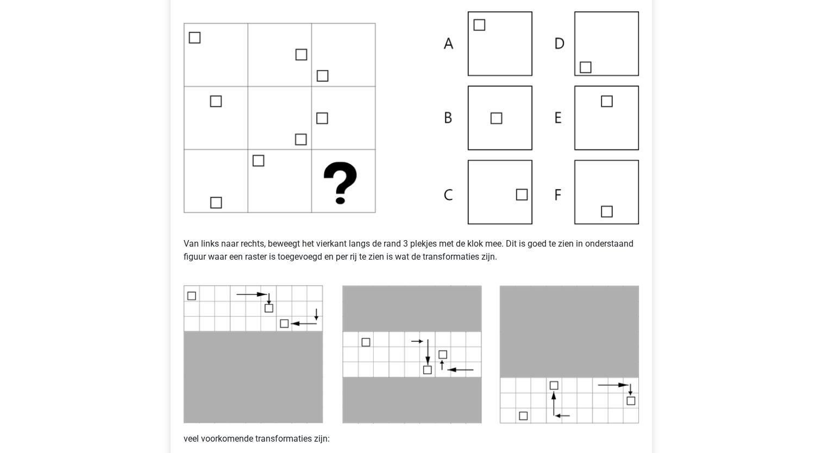
scroll to position [272, 0]
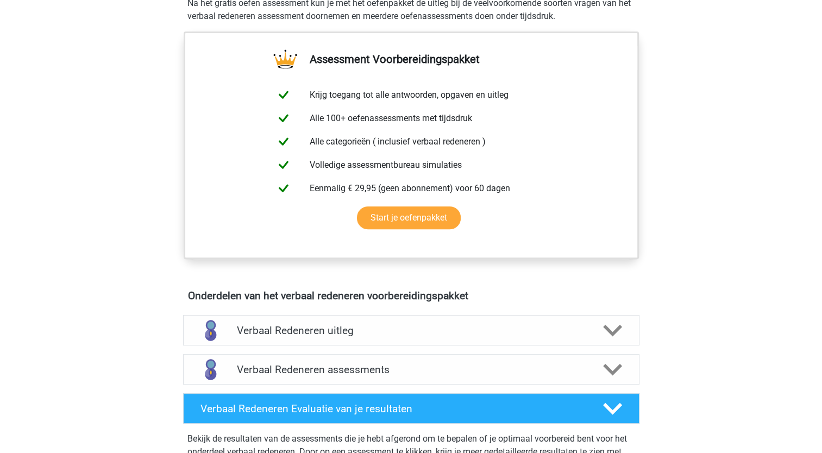
scroll to position [380, 0]
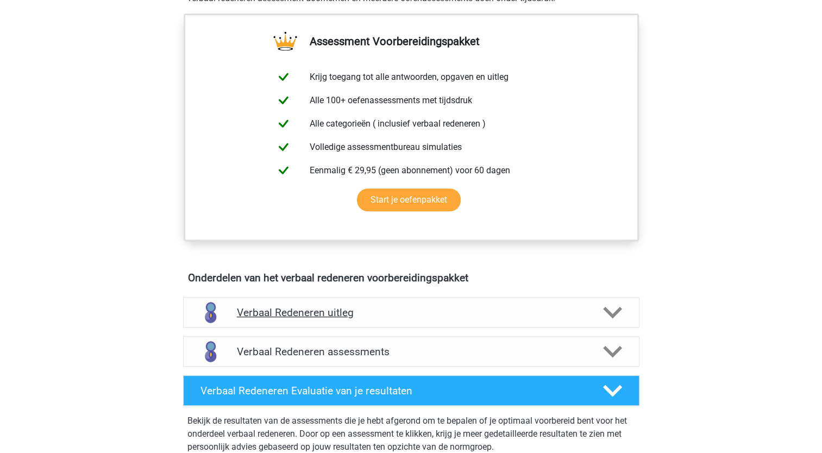
click at [615, 310] on icon at bounding box center [612, 312] width 19 height 19
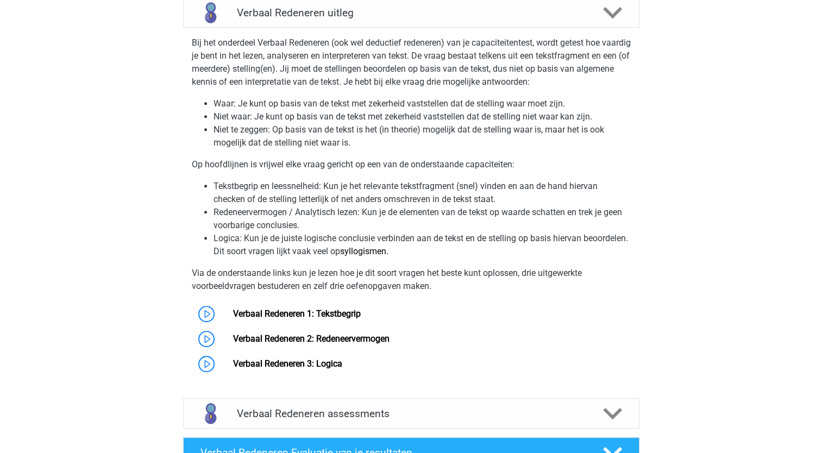
scroll to position [706, 0]
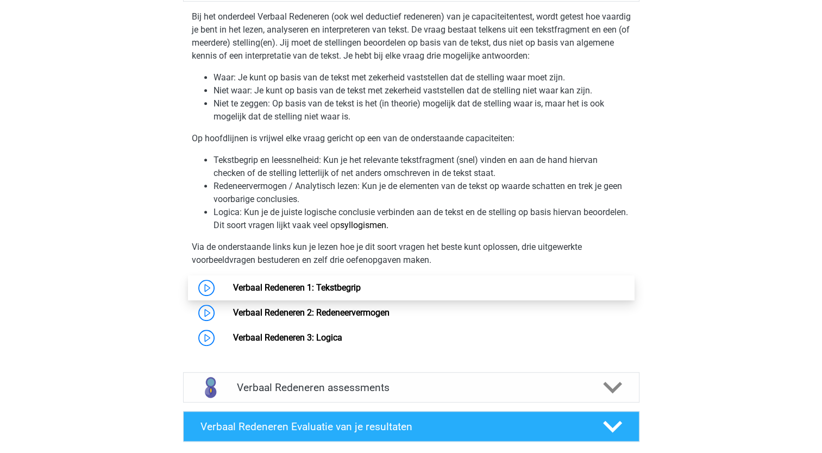
click at [233, 288] on link "Verbaal Redeneren 1: Tekstbegrip" at bounding box center [297, 287] width 128 height 10
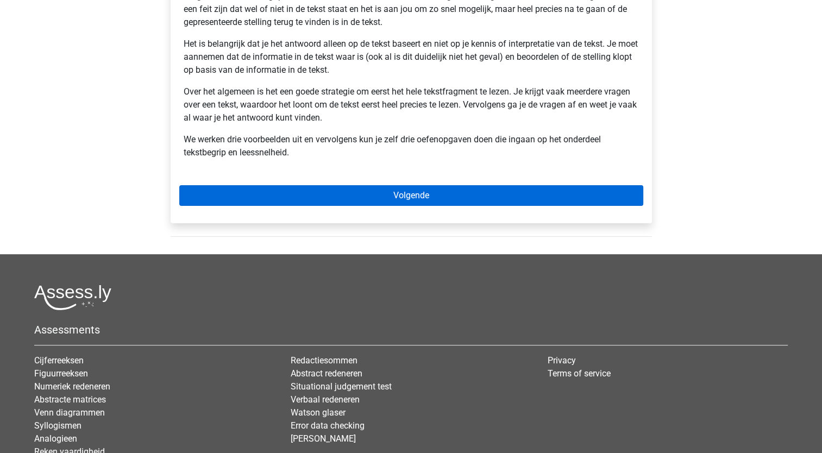
scroll to position [163, 0]
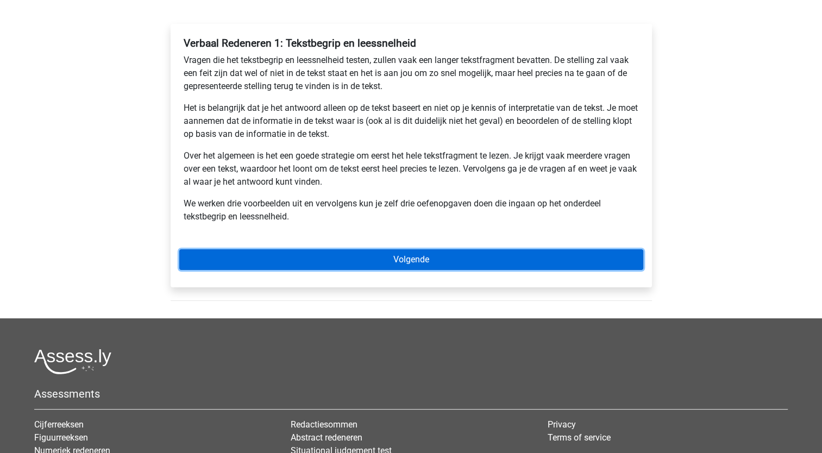
click at [389, 263] on link "Volgende" at bounding box center [411, 259] width 464 height 21
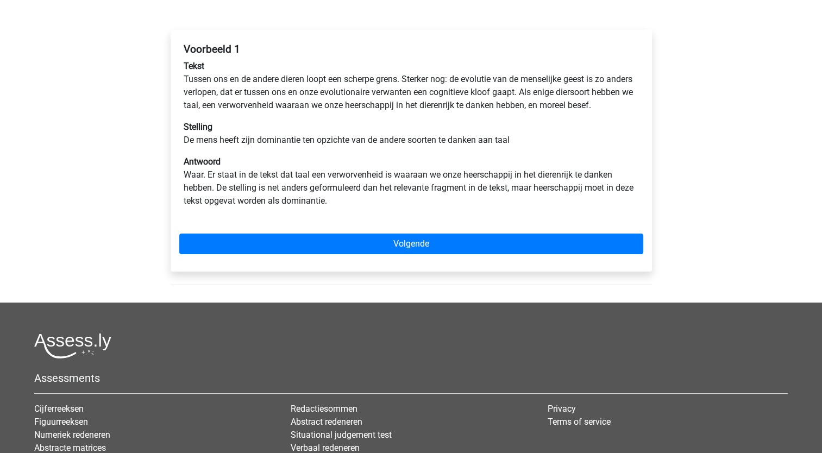
scroll to position [163, 0]
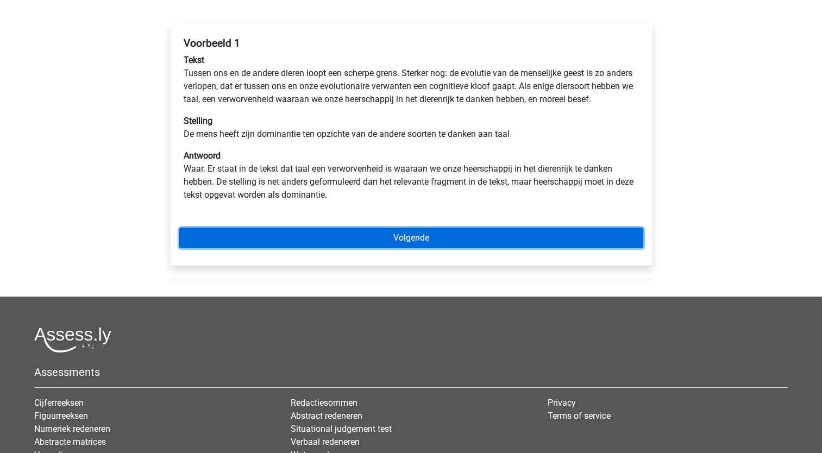
click at [407, 248] on link "Volgende" at bounding box center [411, 238] width 464 height 21
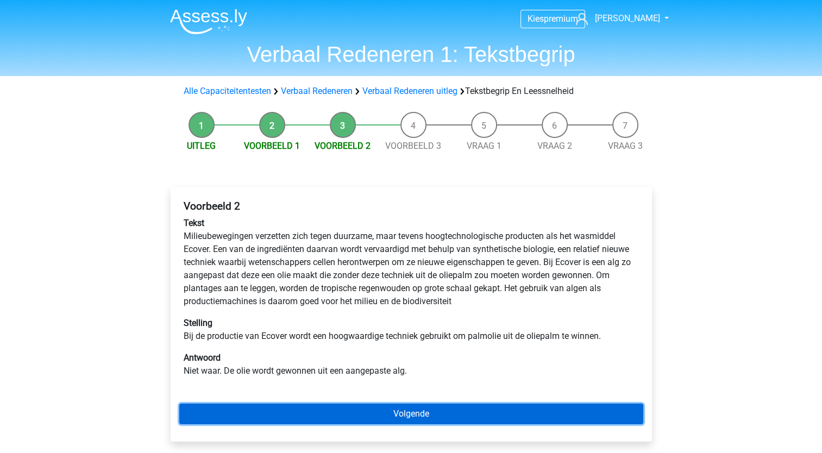
click at [406, 416] on link "Volgende" at bounding box center [411, 413] width 464 height 21
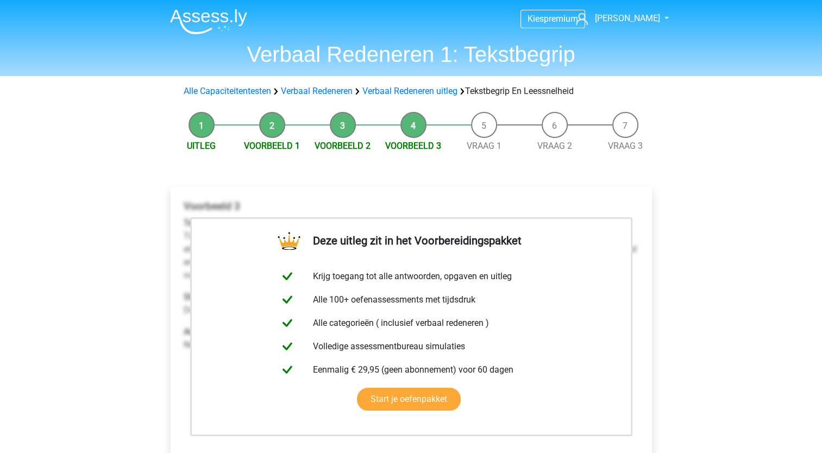
click at [130, 260] on div "Kies premium [PERSON_NAME] [EMAIL_ADDRESS][DOMAIN_NAME]" at bounding box center [411, 423] width 822 height 847
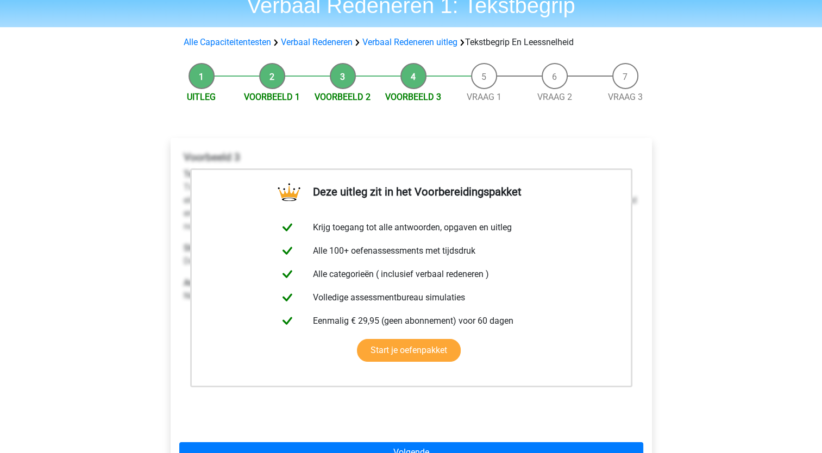
scroll to position [163, 0]
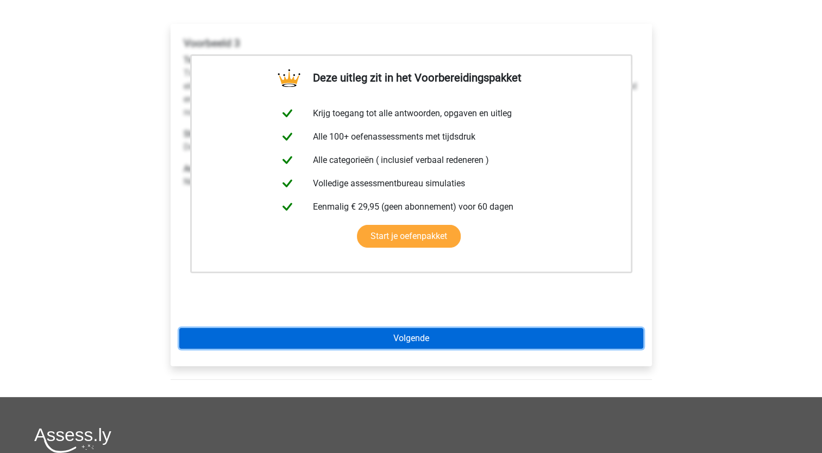
click at [408, 342] on link "Volgende" at bounding box center [411, 338] width 464 height 21
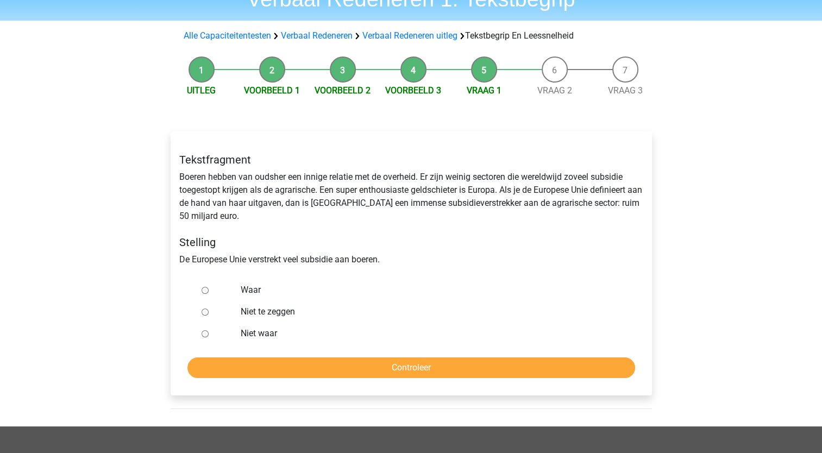
scroll to position [54, 0]
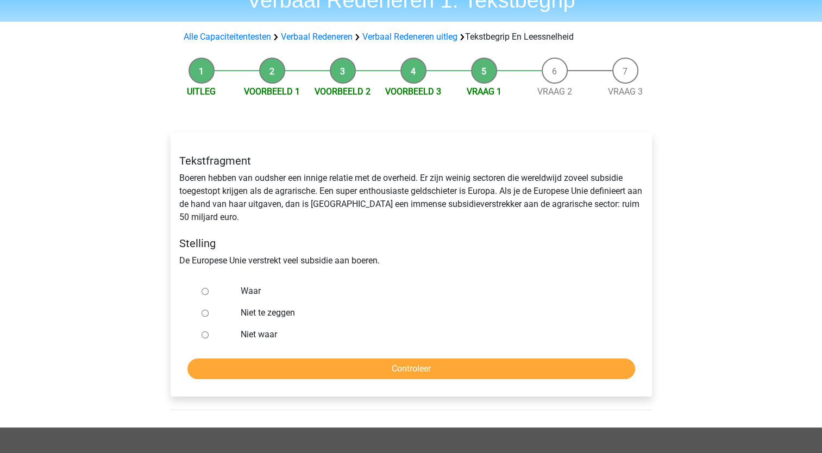
click at [207, 290] on input "Waar" at bounding box center [204, 291] width 7 height 7
radio input "true"
click at [394, 368] on input "Controleer" at bounding box center [410, 368] width 447 height 21
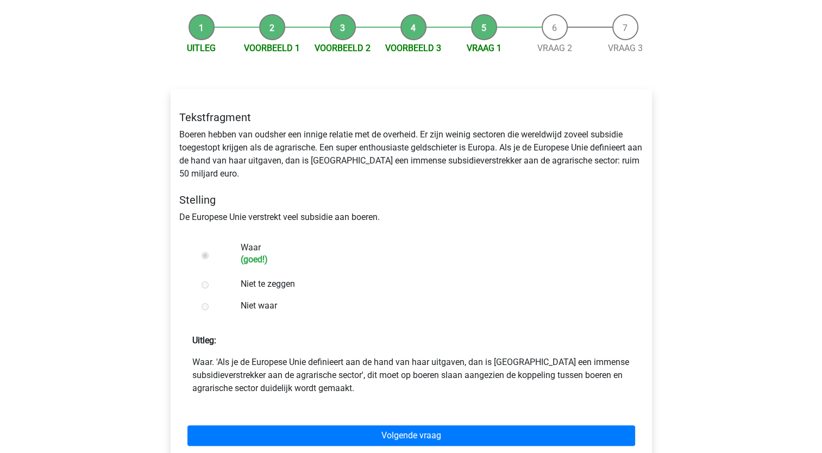
scroll to position [109, 0]
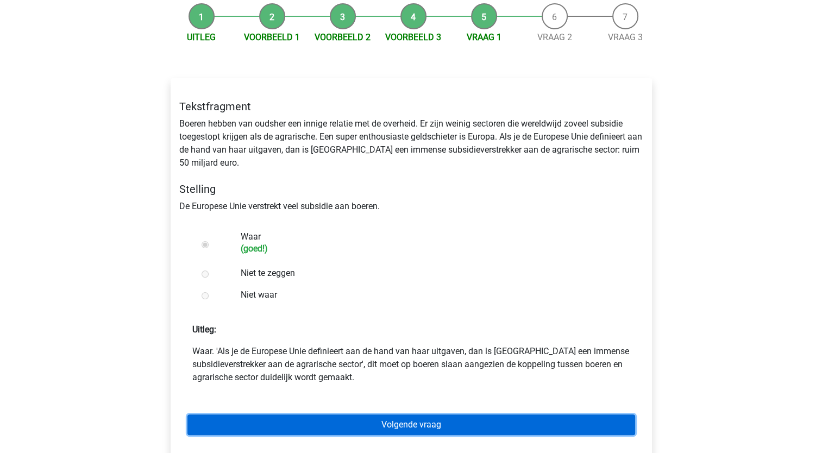
click at [405, 421] on link "Volgende vraag" at bounding box center [410, 424] width 447 height 21
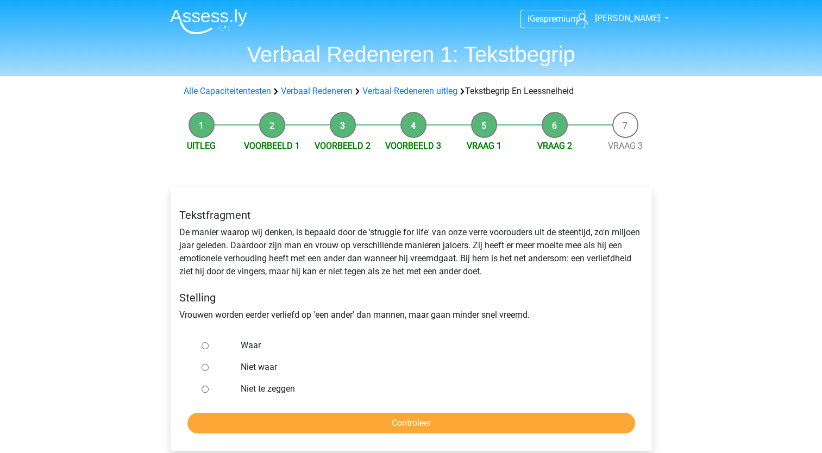
click at [206, 390] on input "Niet te zeggen" at bounding box center [204, 389] width 7 height 7
radio input "true"
click at [403, 425] on input "Controleer" at bounding box center [410, 423] width 447 height 21
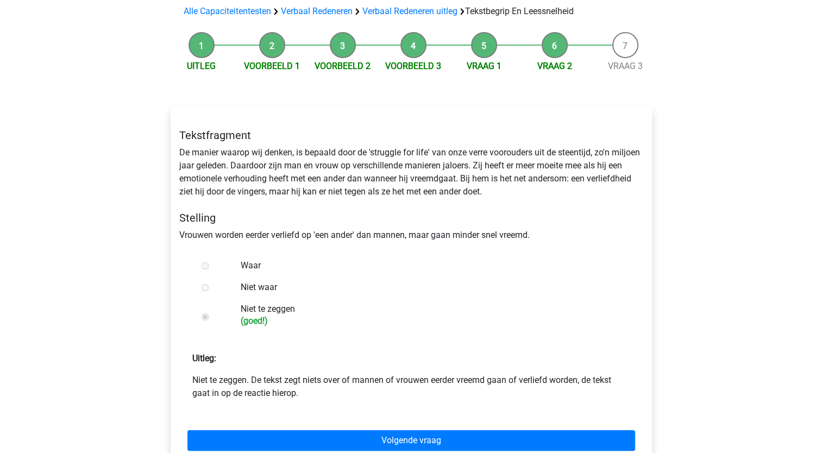
scroll to position [163, 0]
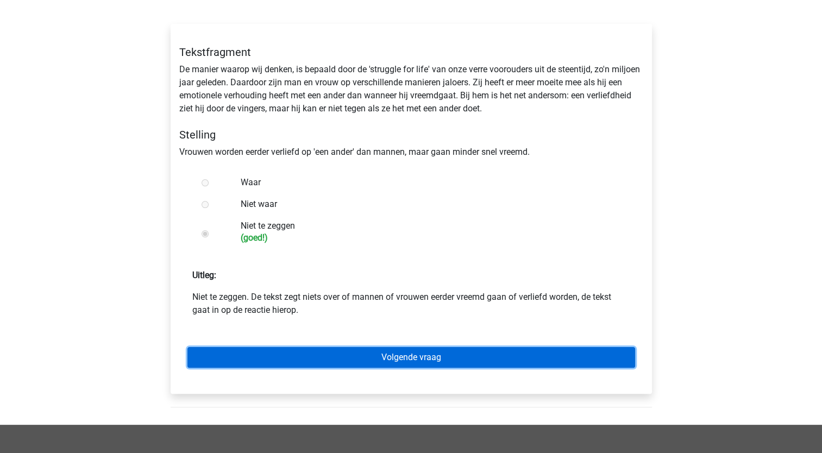
click at [392, 356] on link "Volgende vraag" at bounding box center [410, 357] width 447 height 21
